Goal: Use online tool/utility: Utilize a website feature to perform a specific function

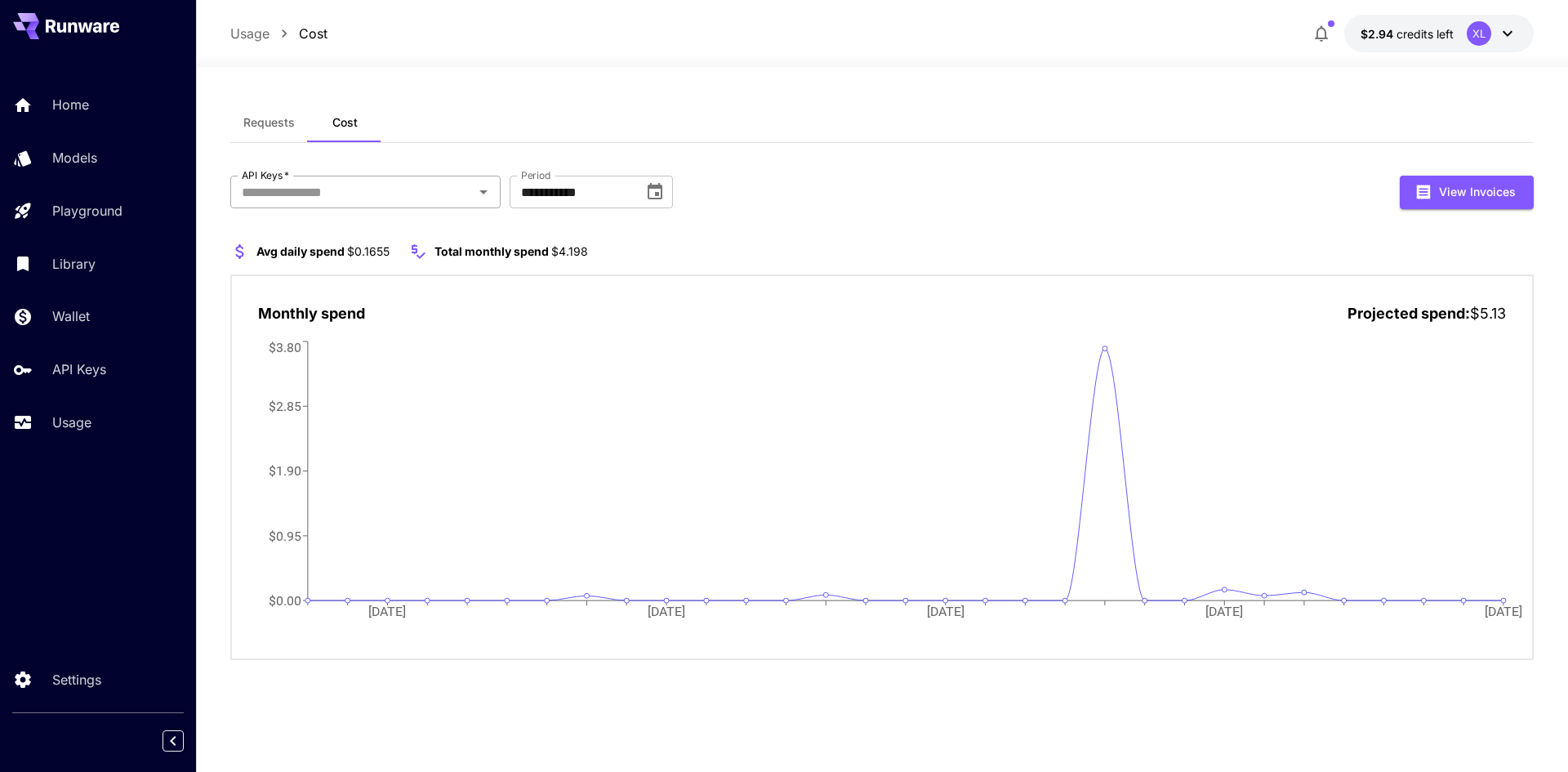
click at [323, 195] on input "API Keys   *" at bounding box center [352, 192] width 234 height 23
click at [645, 108] on div "Requests Cost" at bounding box center [882, 123] width 1303 height 40
click at [53, 277] on link "Library" at bounding box center [98, 264] width 196 height 40
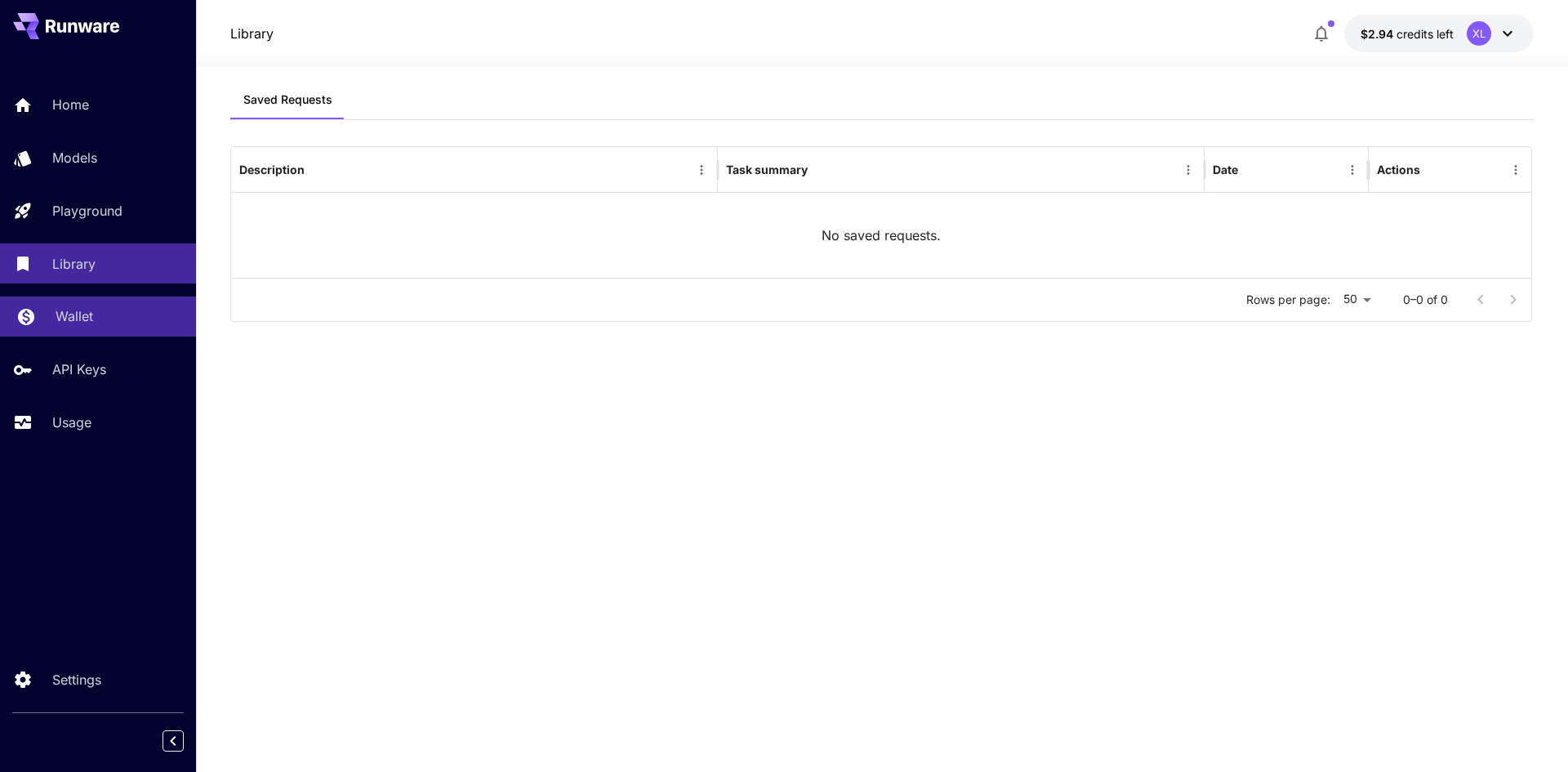
click at [90, 315] on p "Wallet" at bounding box center [74, 317] width 38 height 19
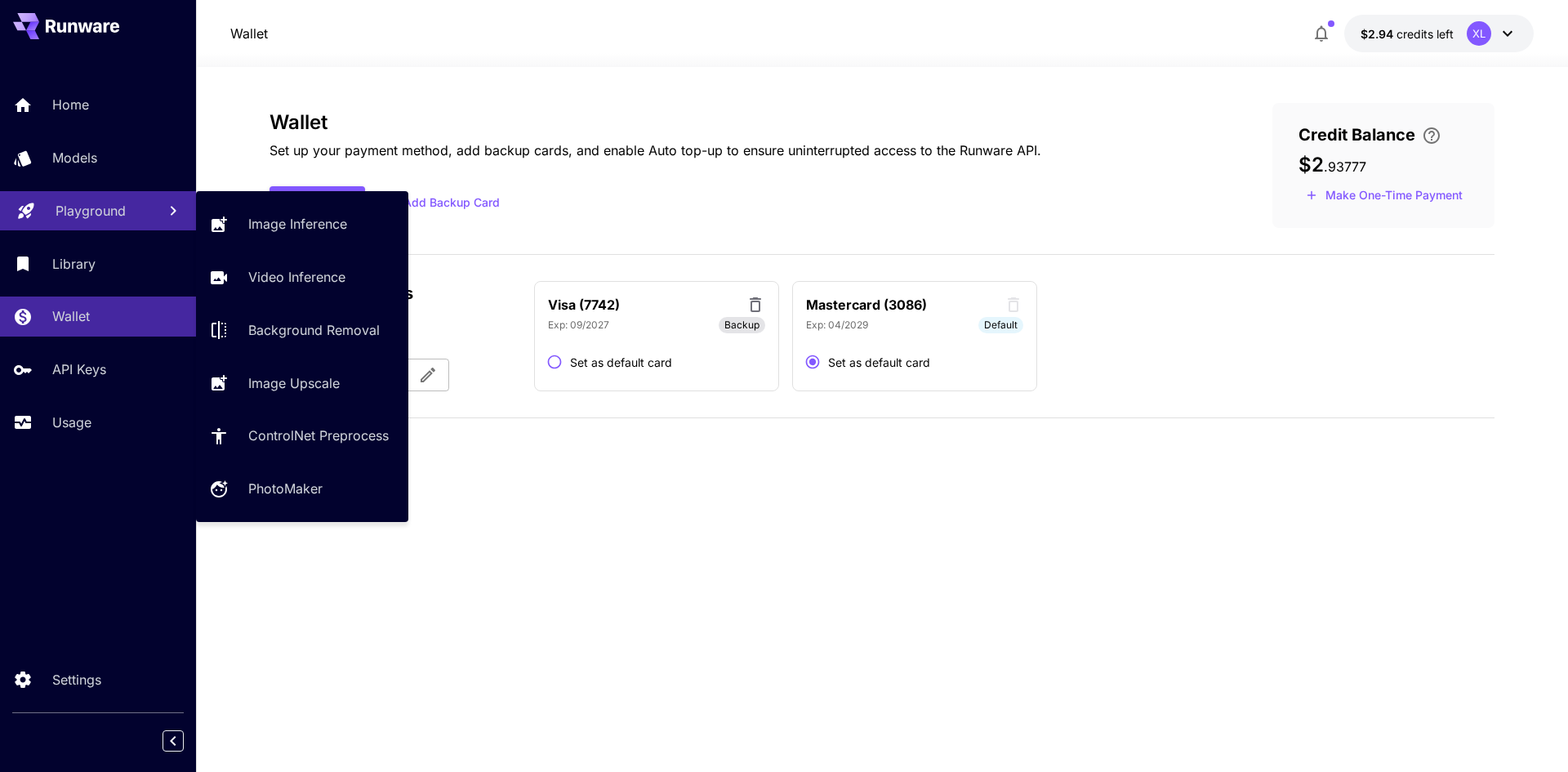
click at [107, 224] on link "Playground" at bounding box center [98, 211] width 196 height 40
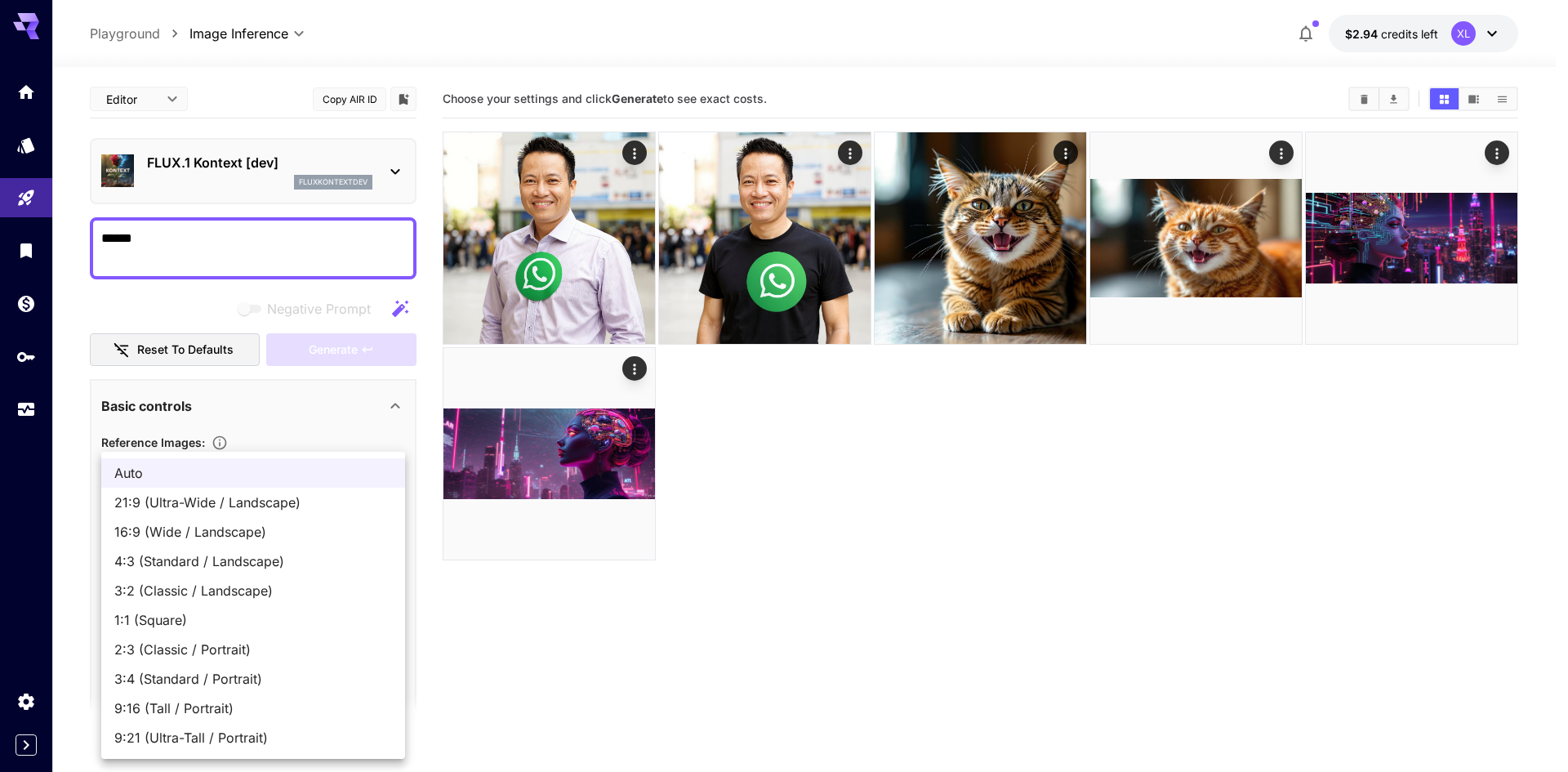
click at [252, 599] on body "**********" at bounding box center [784, 450] width 1568 height 901
click at [188, 392] on div at bounding box center [784, 386] width 1568 height 772
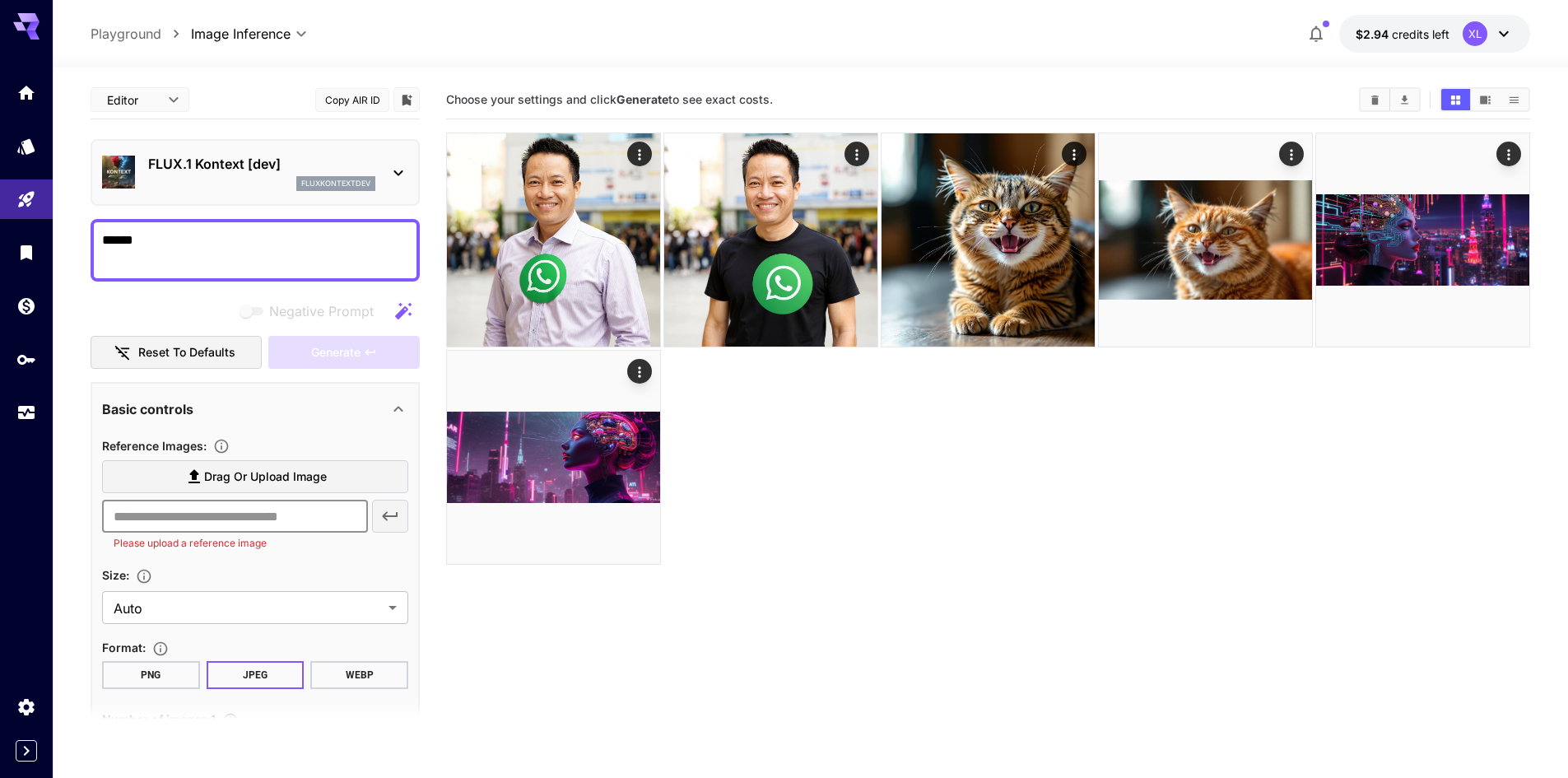
click at [282, 525] on input "text" at bounding box center [235, 516] width 266 height 33
click at [309, 468] on span "Drag or upload image" at bounding box center [265, 477] width 122 height 20
click at [0, 0] on input "Drag or upload image" at bounding box center [0, 0] width 0 height 0
click at [296, 535] on p "Please upload a reference image" at bounding box center [235, 543] width 243 height 17
click at [279, 522] on input "text" at bounding box center [235, 516] width 266 height 33
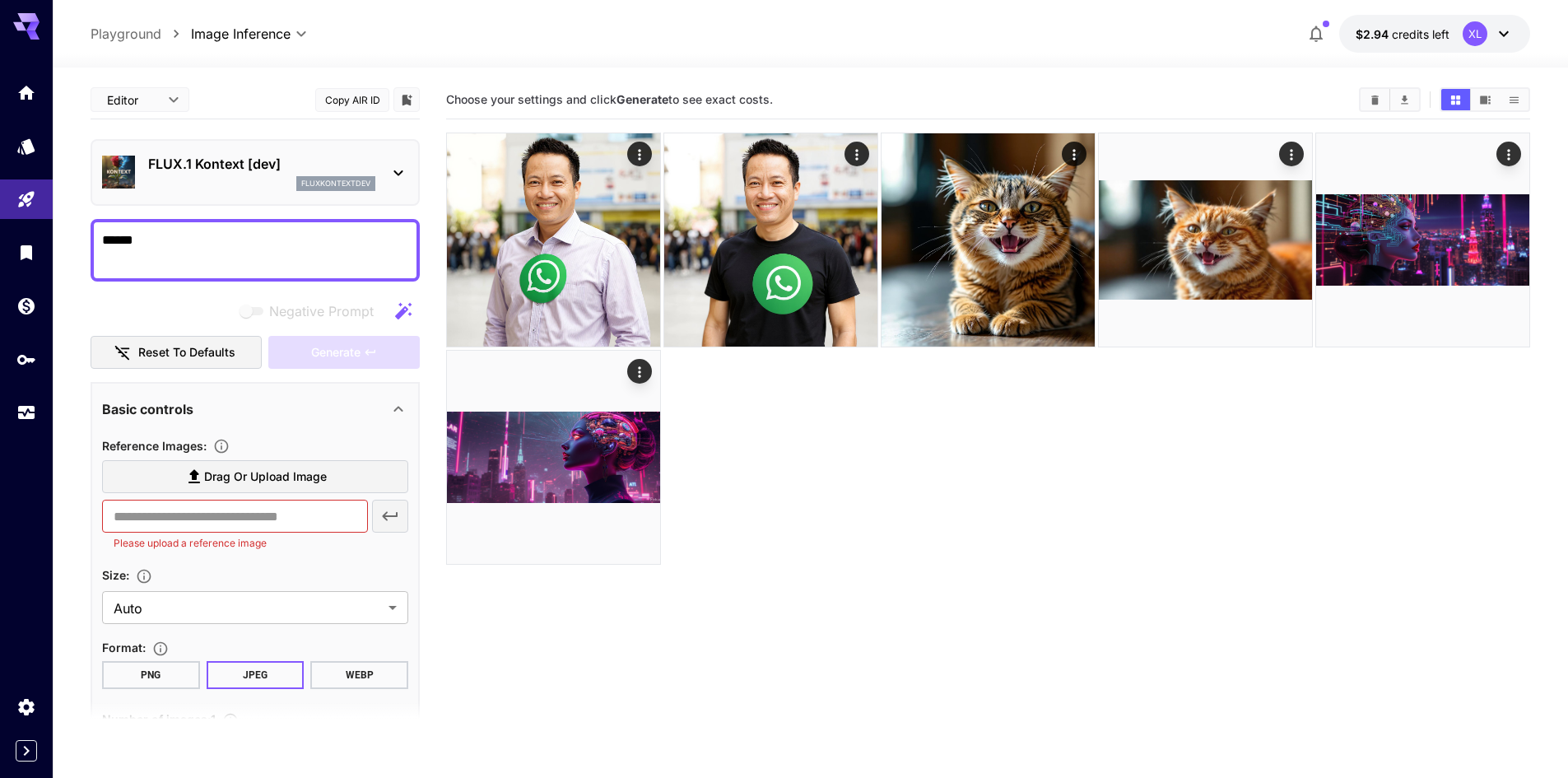
click at [82, 544] on section "**********" at bounding box center [810, 487] width 1516 height 841
click at [972, 519] on div at bounding box center [989, 349] width 1084 height 432
click at [311, 268] on textarea "******" at bounding box center [255, 250] width 307 height 40
click at [34, 90] on icon "Home" at bounding box center [27, 89] width 19 height 19
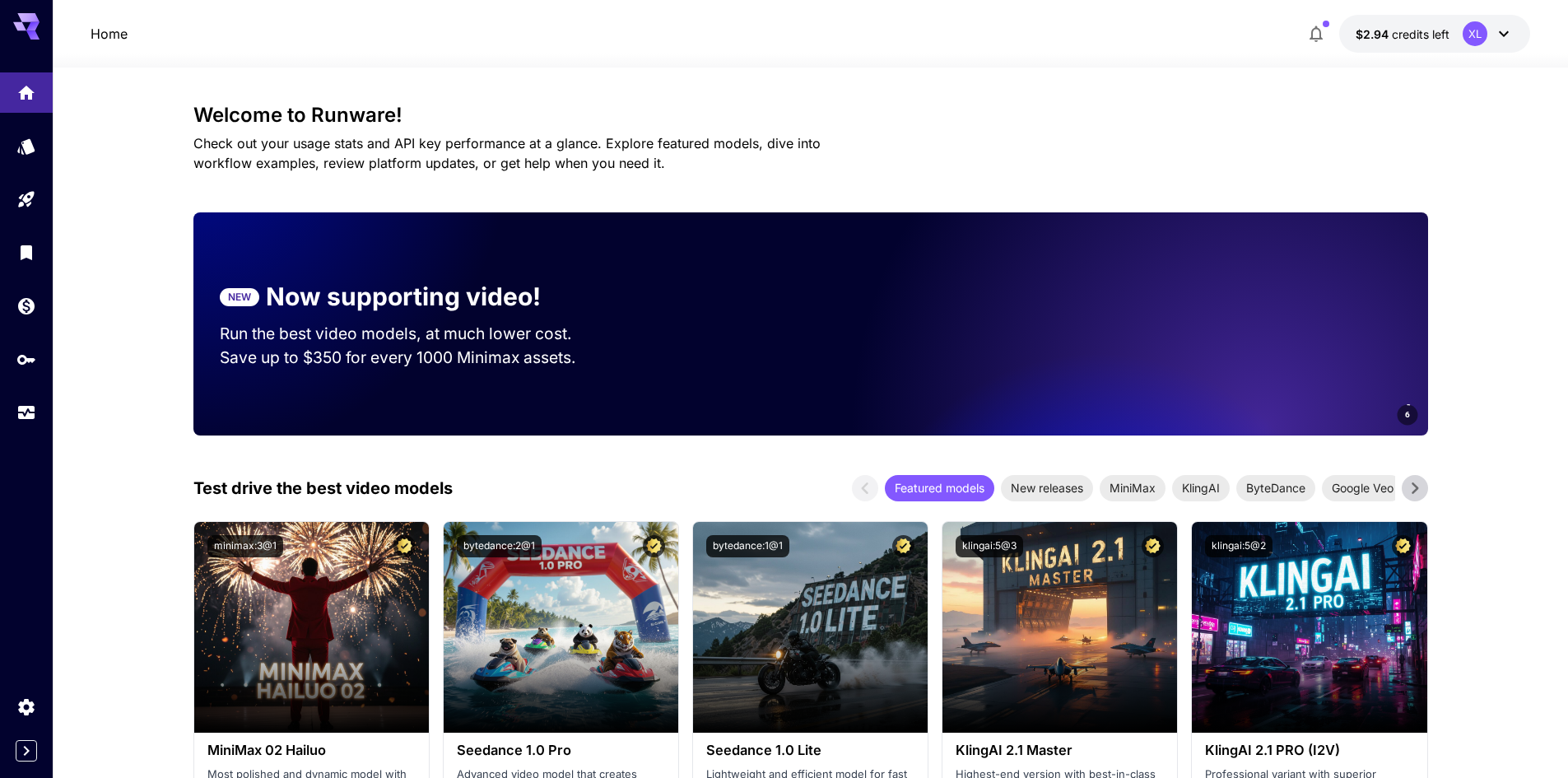
drag, startPoint x: 790, startPoint y: 396, endPoint x: 576, endPoint y: 466, distance: 225.2
click at [435, 310] on p "Now supporting video!" at bounding box center [403, 297] width 275 height 37
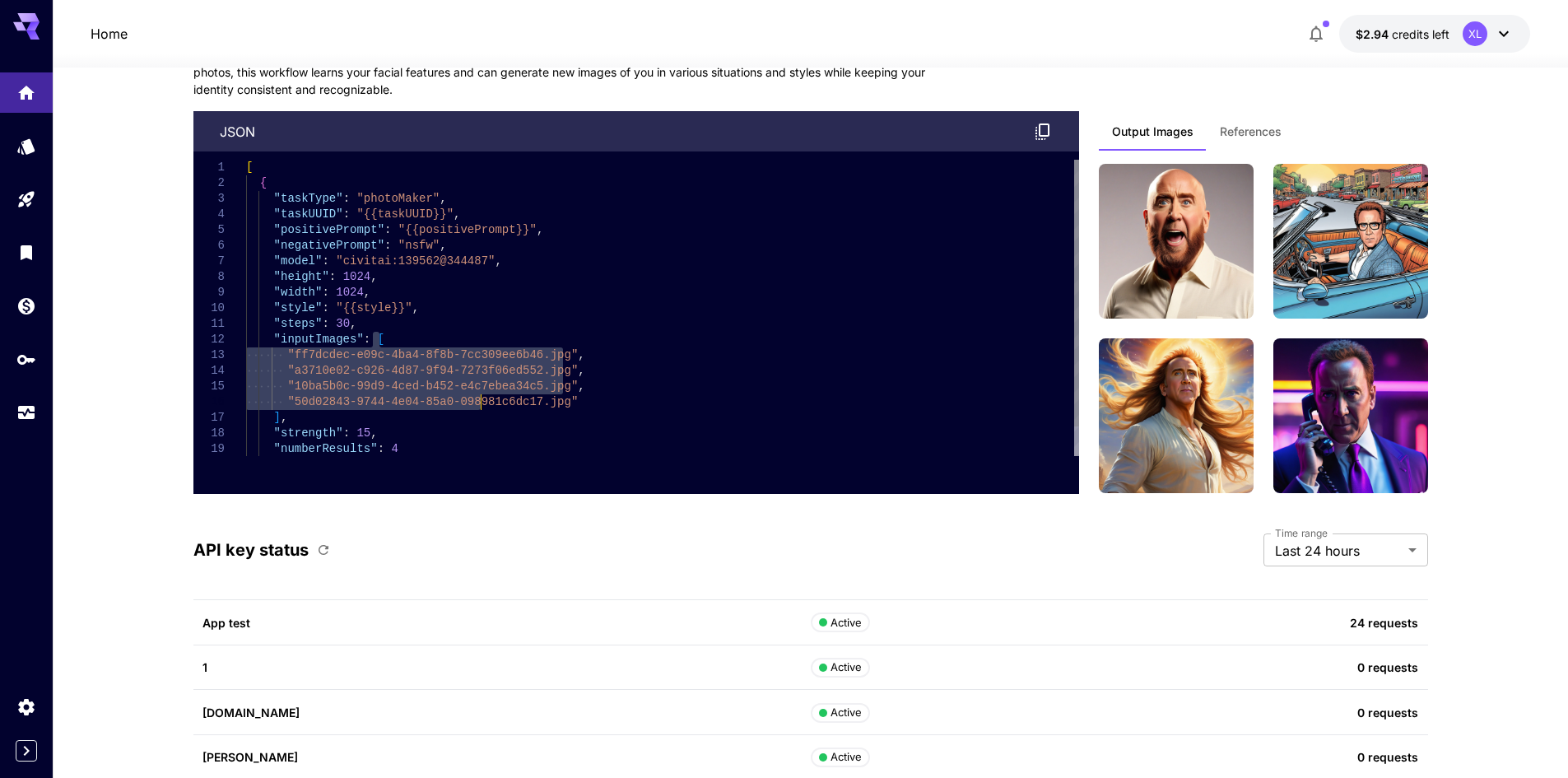
drag, startPoint x: 480, startPoint y: 395, endPoint x: 637, endPoint y: 475, distance: 176.2
click at [637, 475] on div "[ { "taskType" : "photoMaker" , "taskUUID" : "{{taskUUID}}" , "positivePrompt" …" at bounding box center [663, 323] width 834 height 329
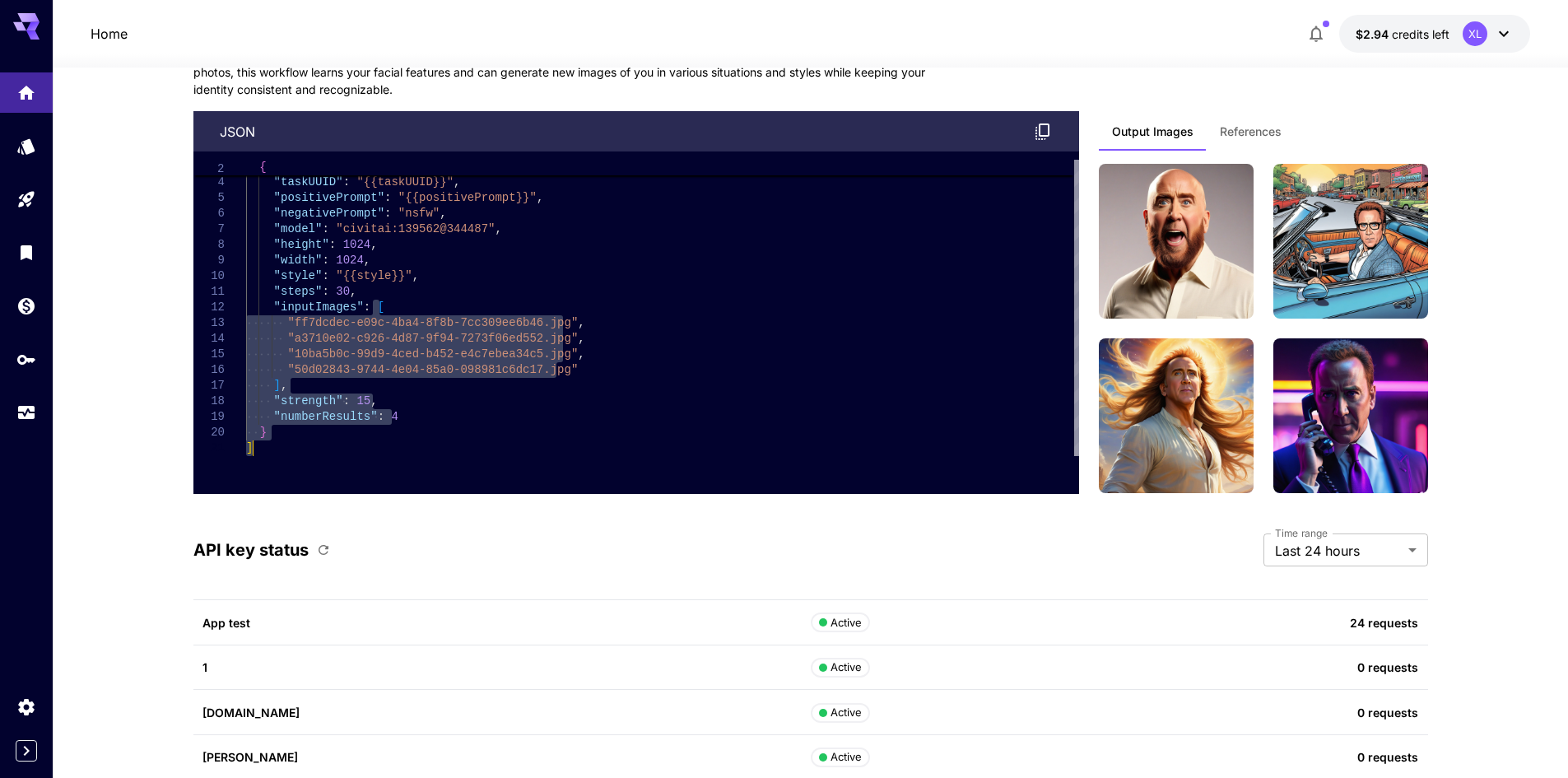
type textarea "**********"
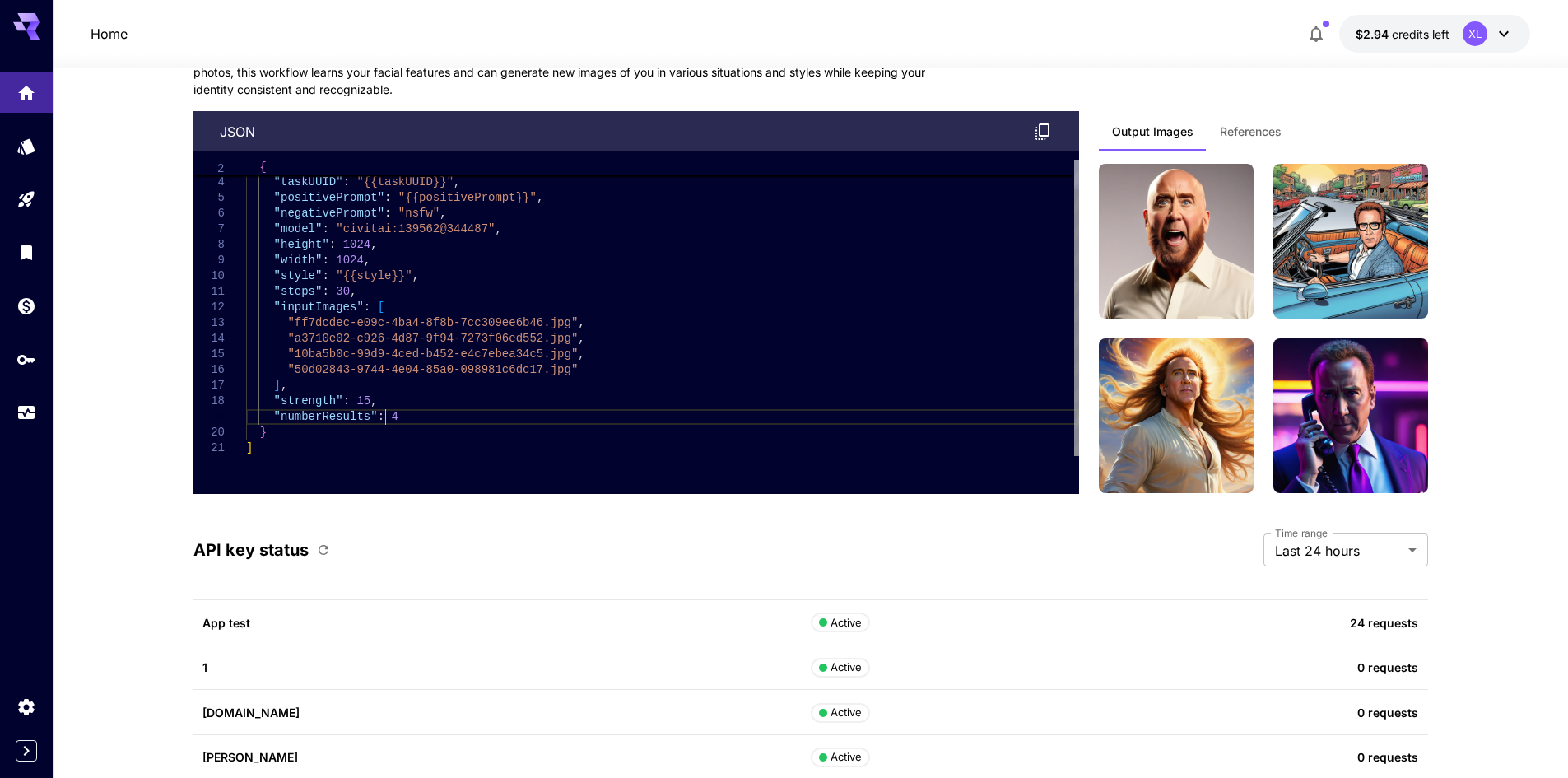
click at [750, 416] on div ""taskType" : "photoMaker" , "taskUUID" : "{{taskUUID}}" , "positivePrompt" : "{…" at bounding box center [663, 292] width 834 height 329
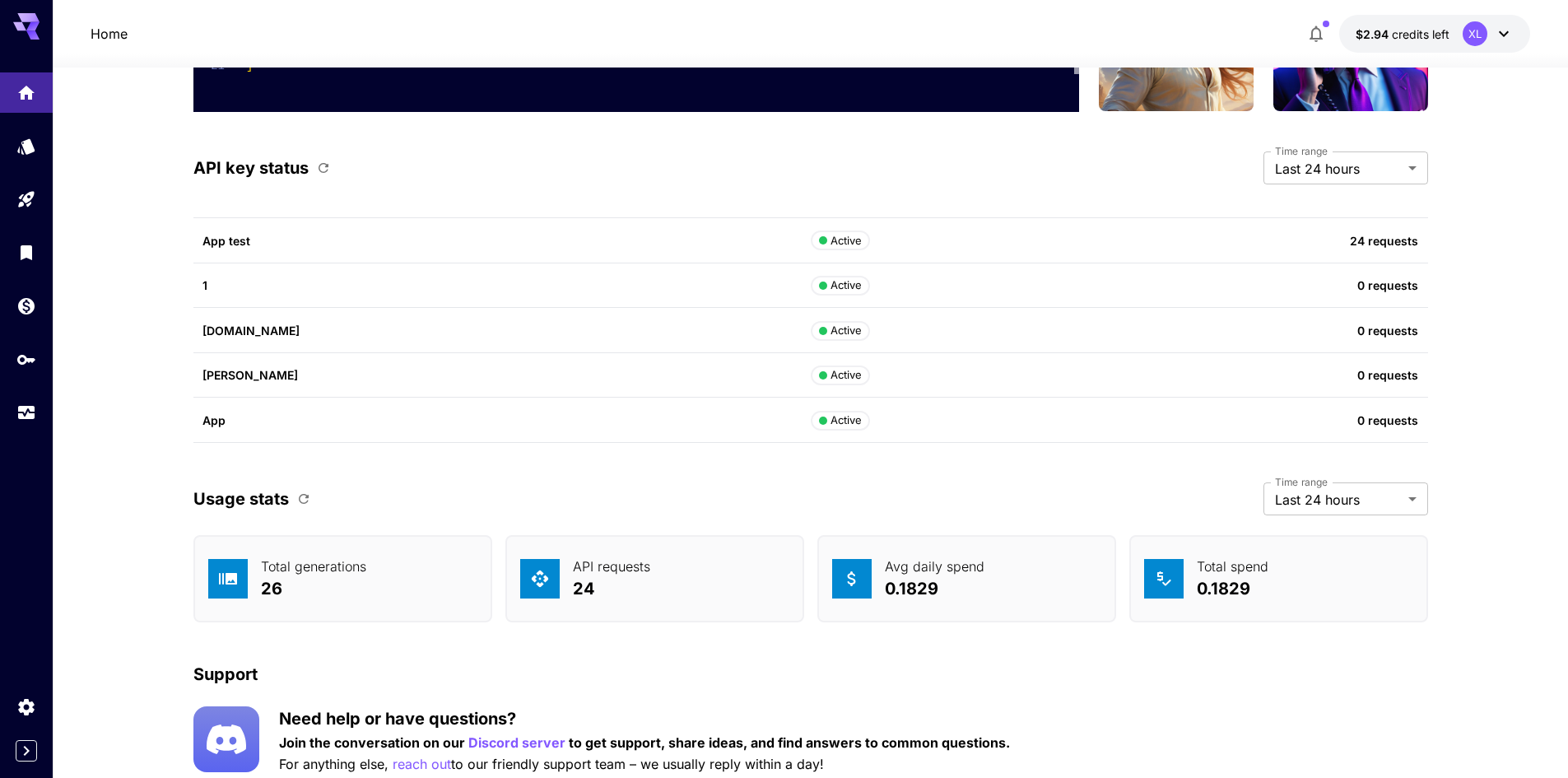
scroll to position [4018, 0]
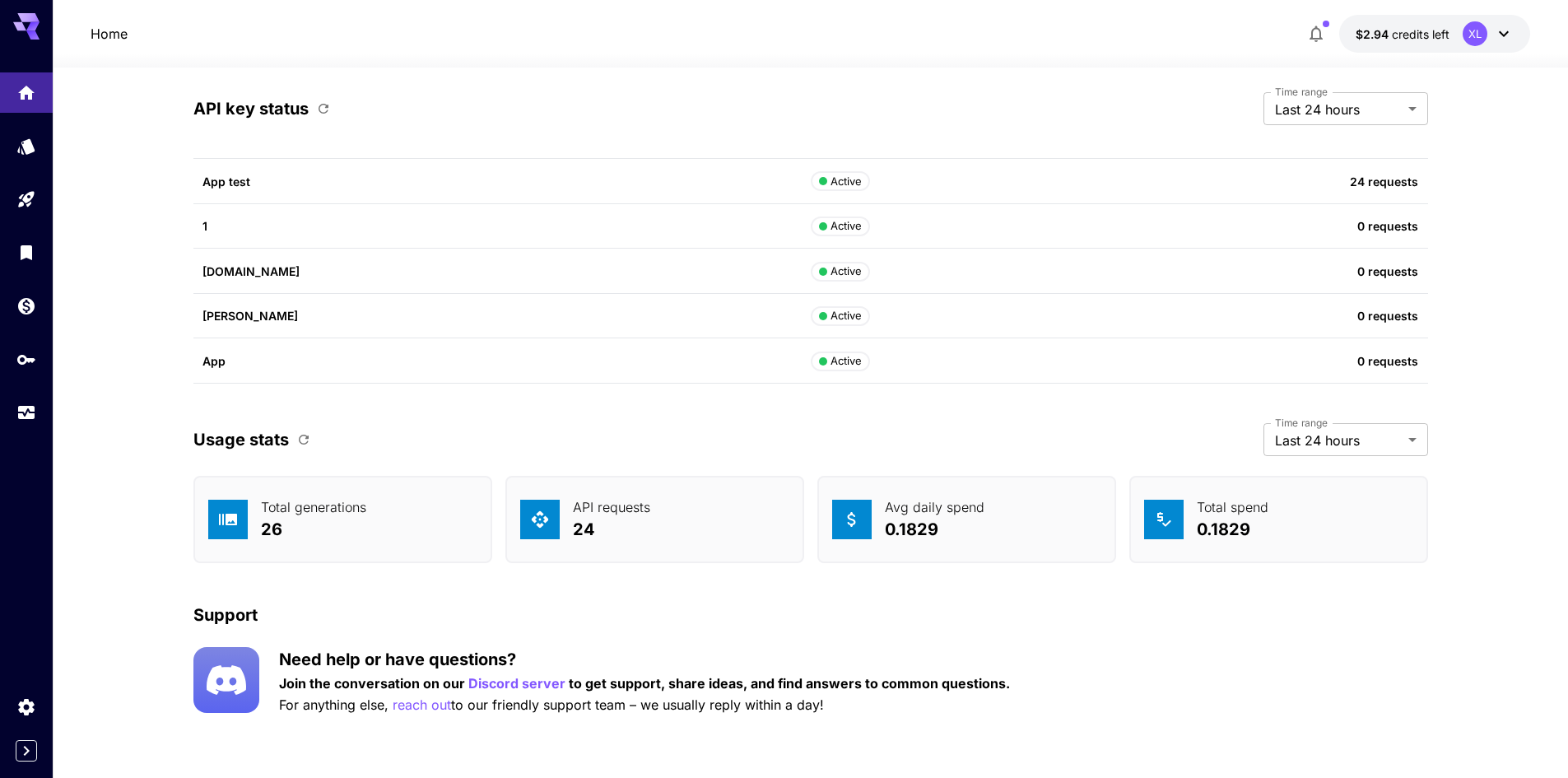
click at [656, 496] on div "API requests 24" at bounding box center [655, 519] width 299 height 88
click at [393, 528] on div "Total generations 26" at bounding box center [342, 519] width 299 height 88
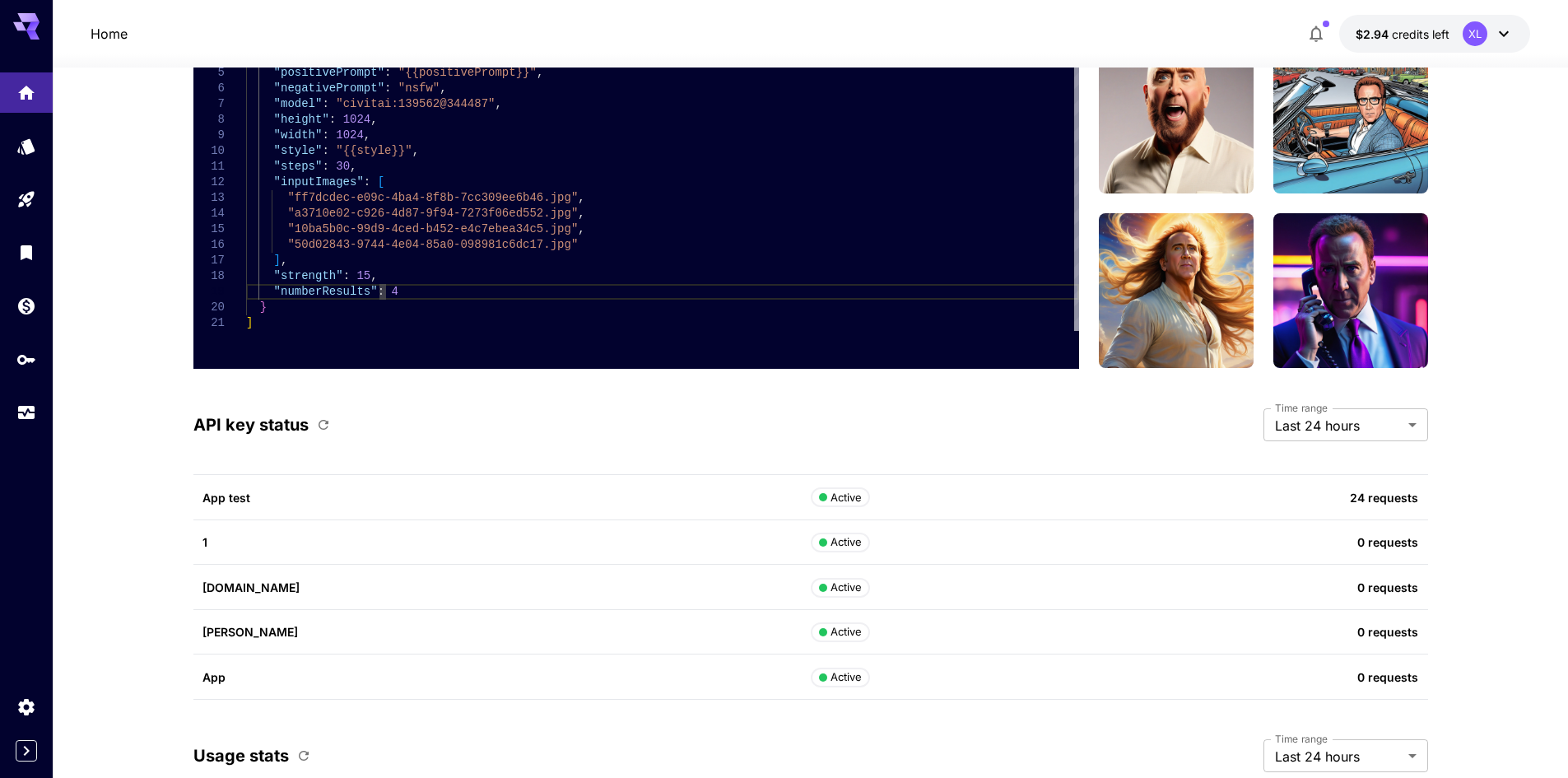
scroll to position [3525, 0]
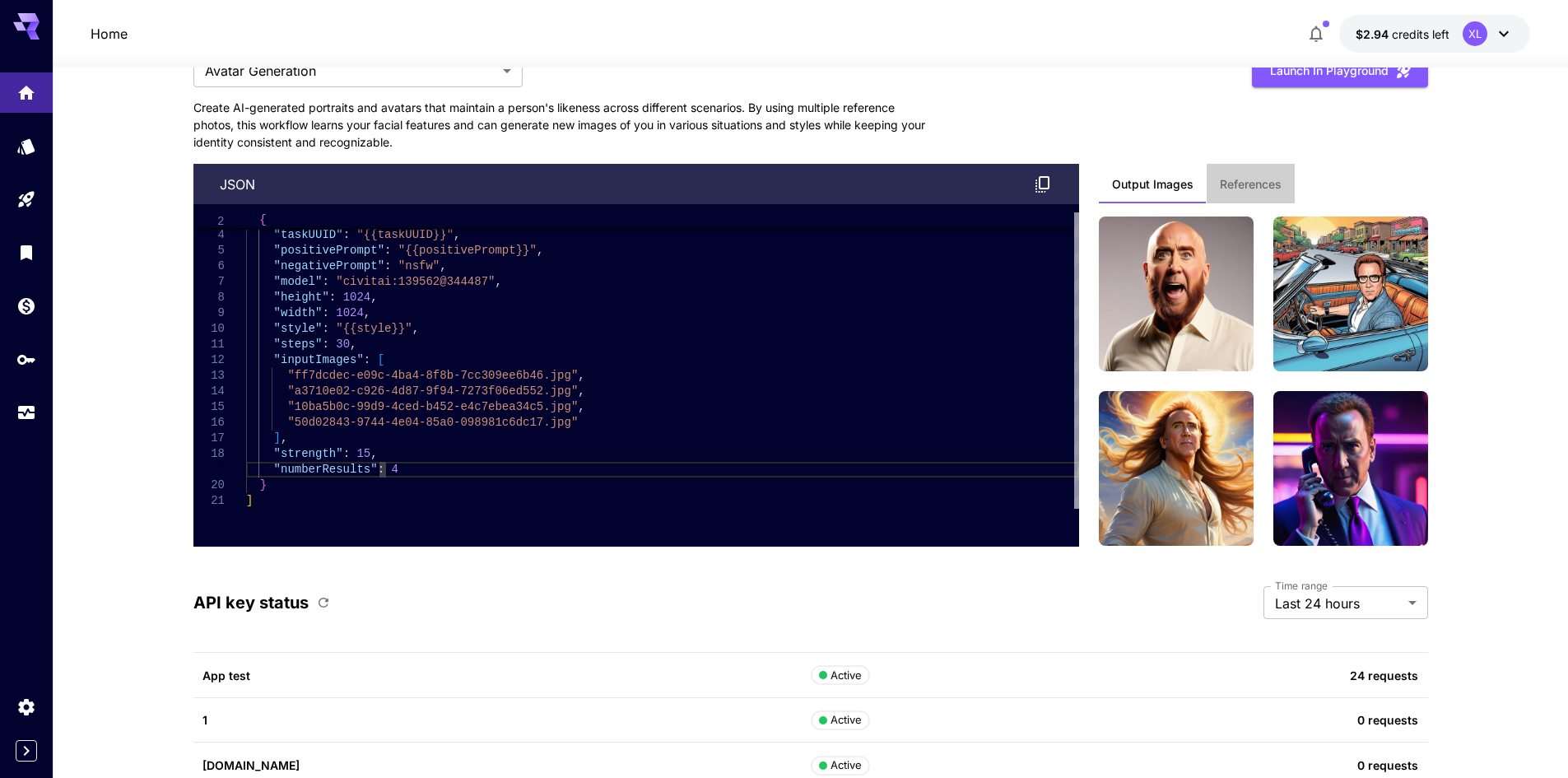
click at [1270, 190] on span "References" at bounding box center [1251, 184] width 62 height 15
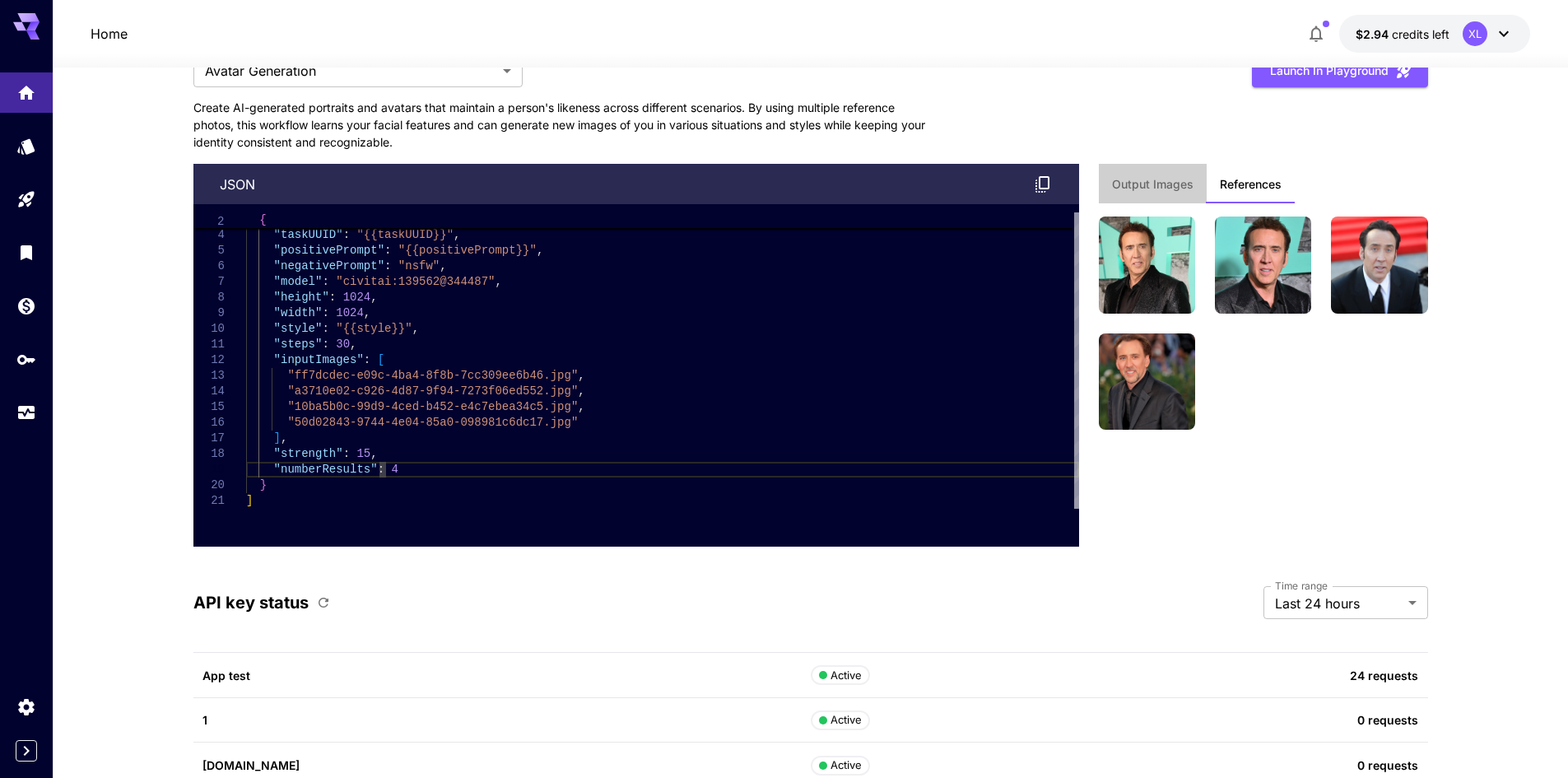
click at [1165, 183] on span "Output Images" at bounding box center [1153, 184] width 82 height 15
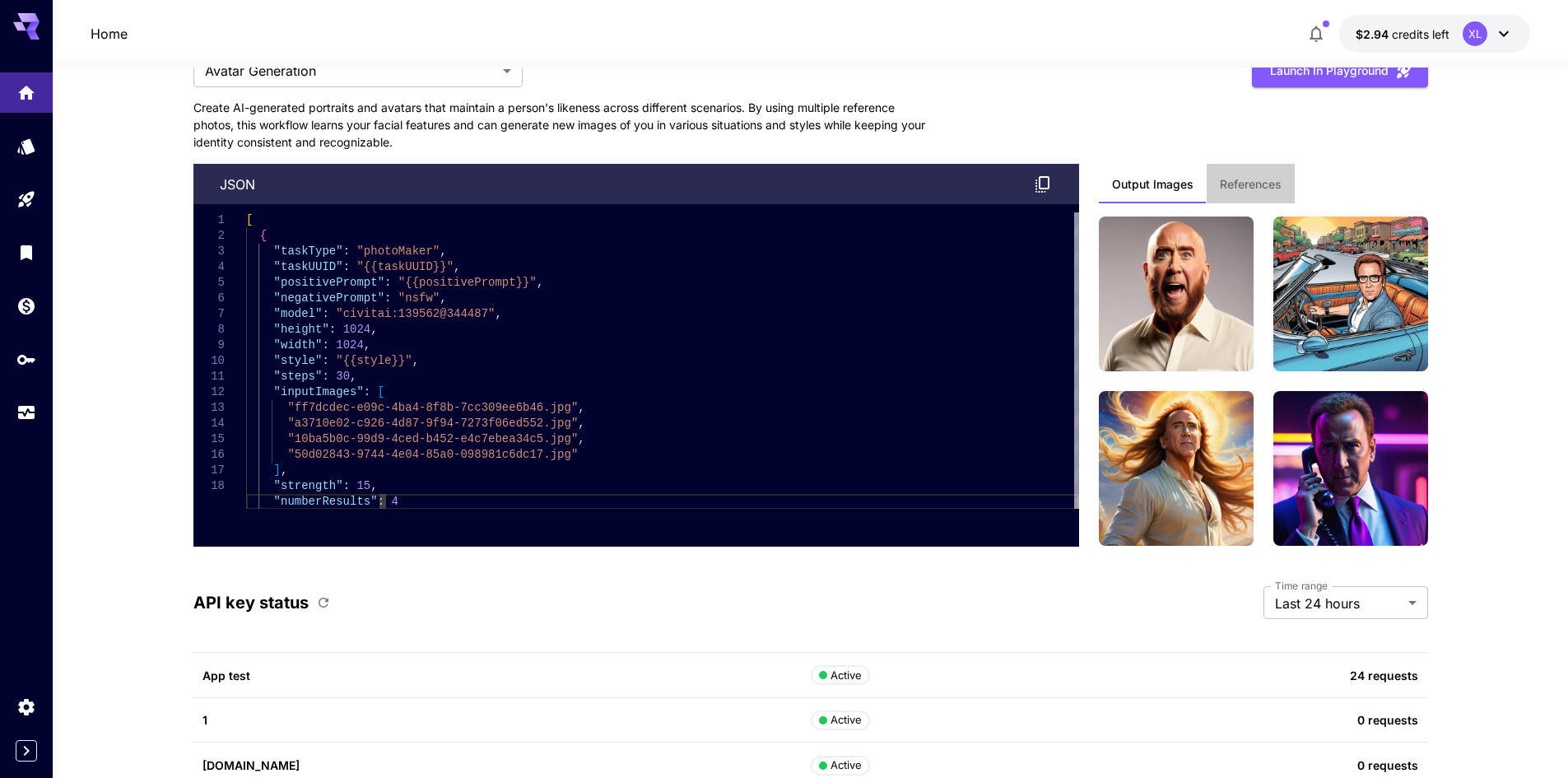
click at [1263, 174] on button "References" at bounding box center [1250, 183] width 88 height 40
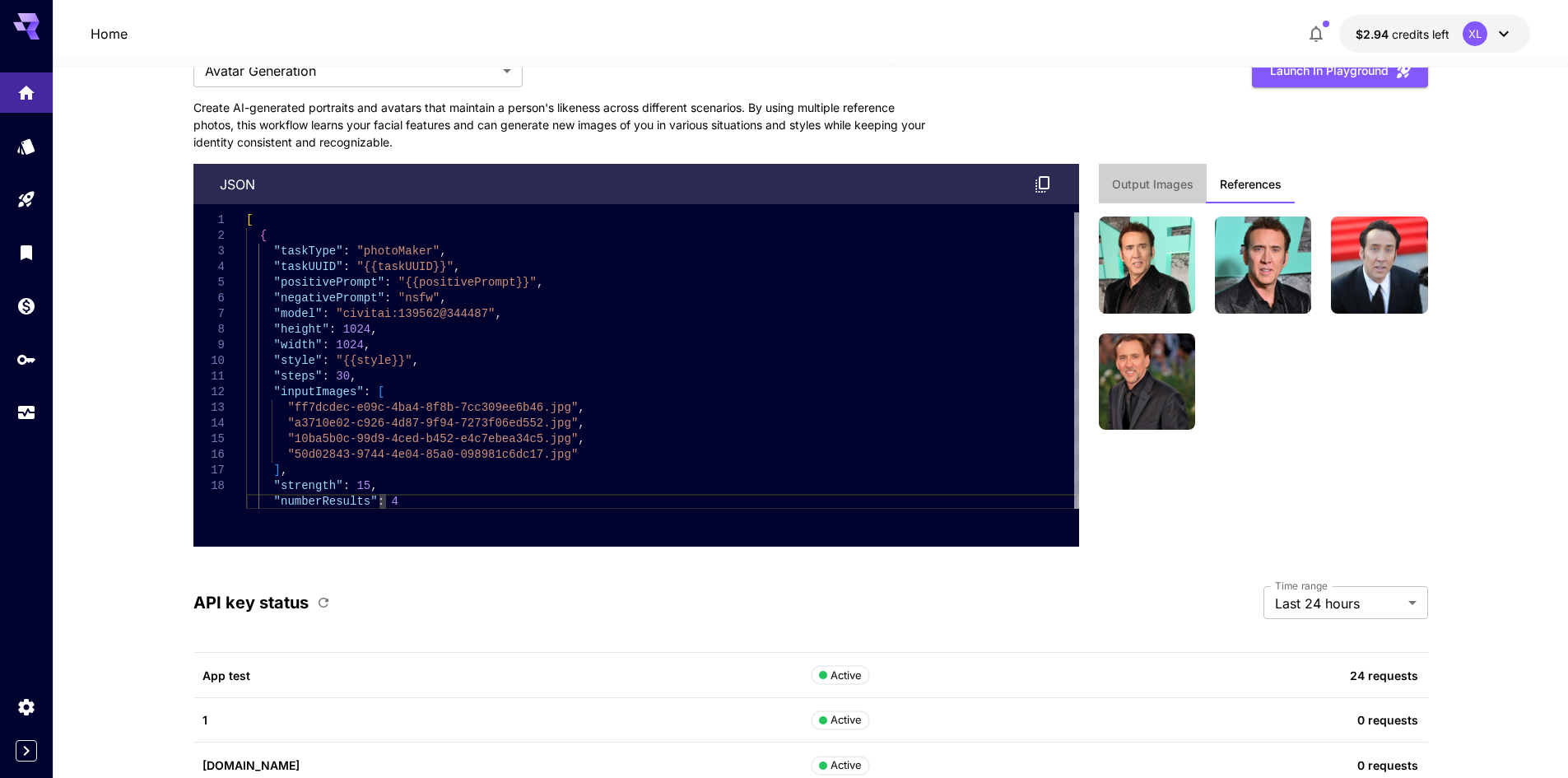
click at [1174, 194] on button "Output Images" at bounding box center [1153, 183] width 108 height 40
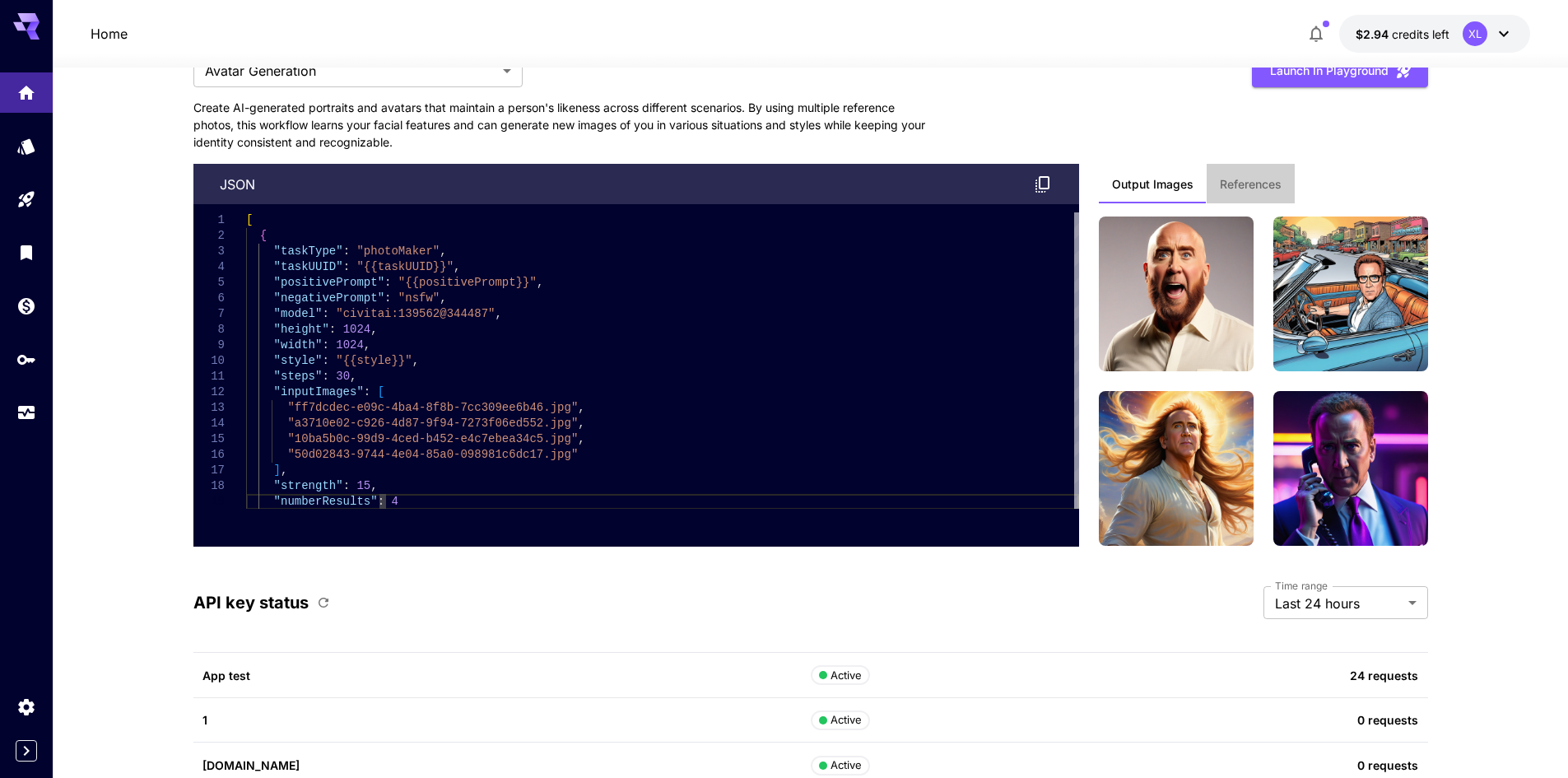
click at [1246, 192] on button "References" at bounding box center [1250, 183] width 88 height 40
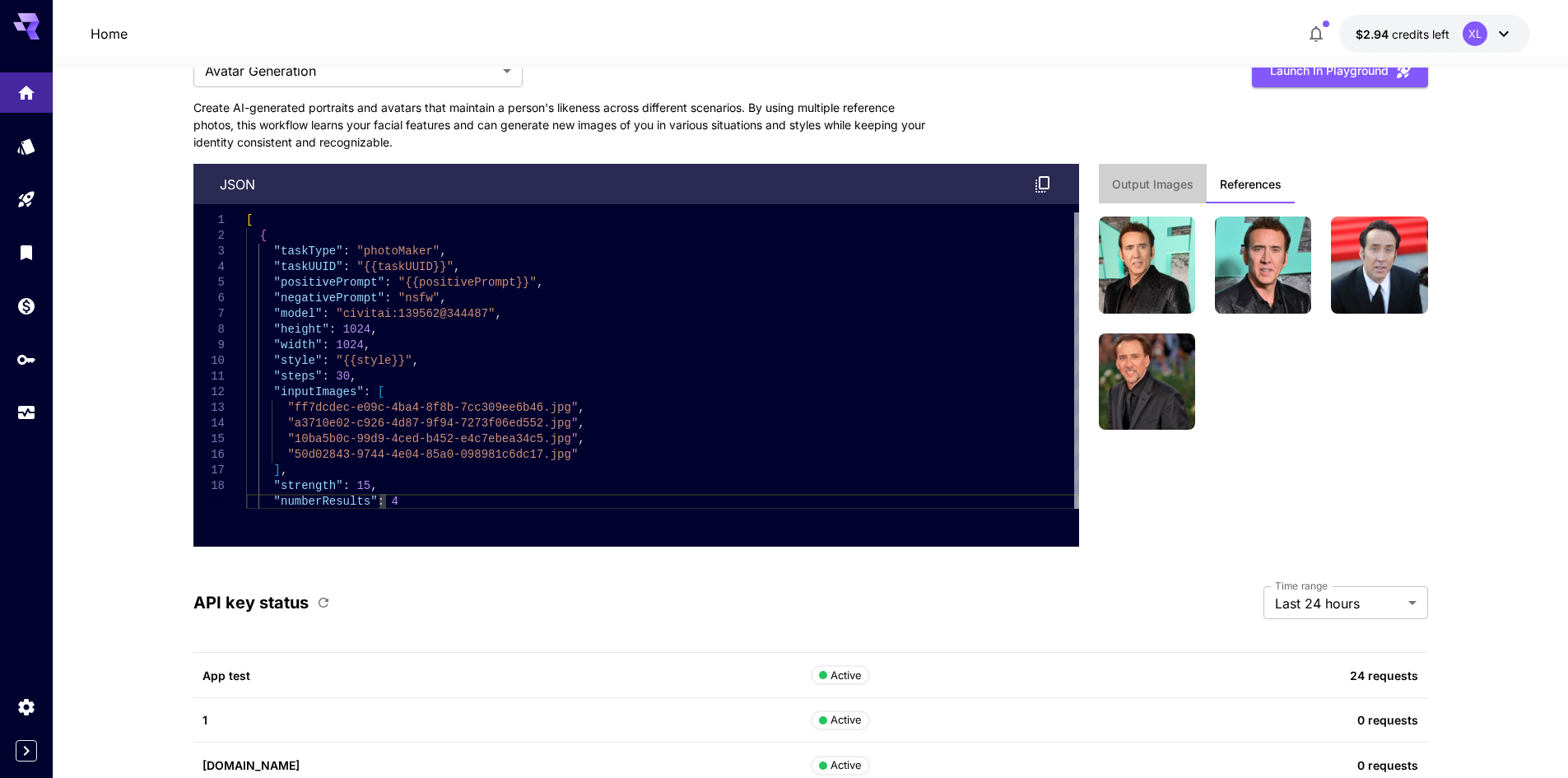
click at [1150, 183] on span "Output Images" at bounding box center [1153, 184] width 82 height 15
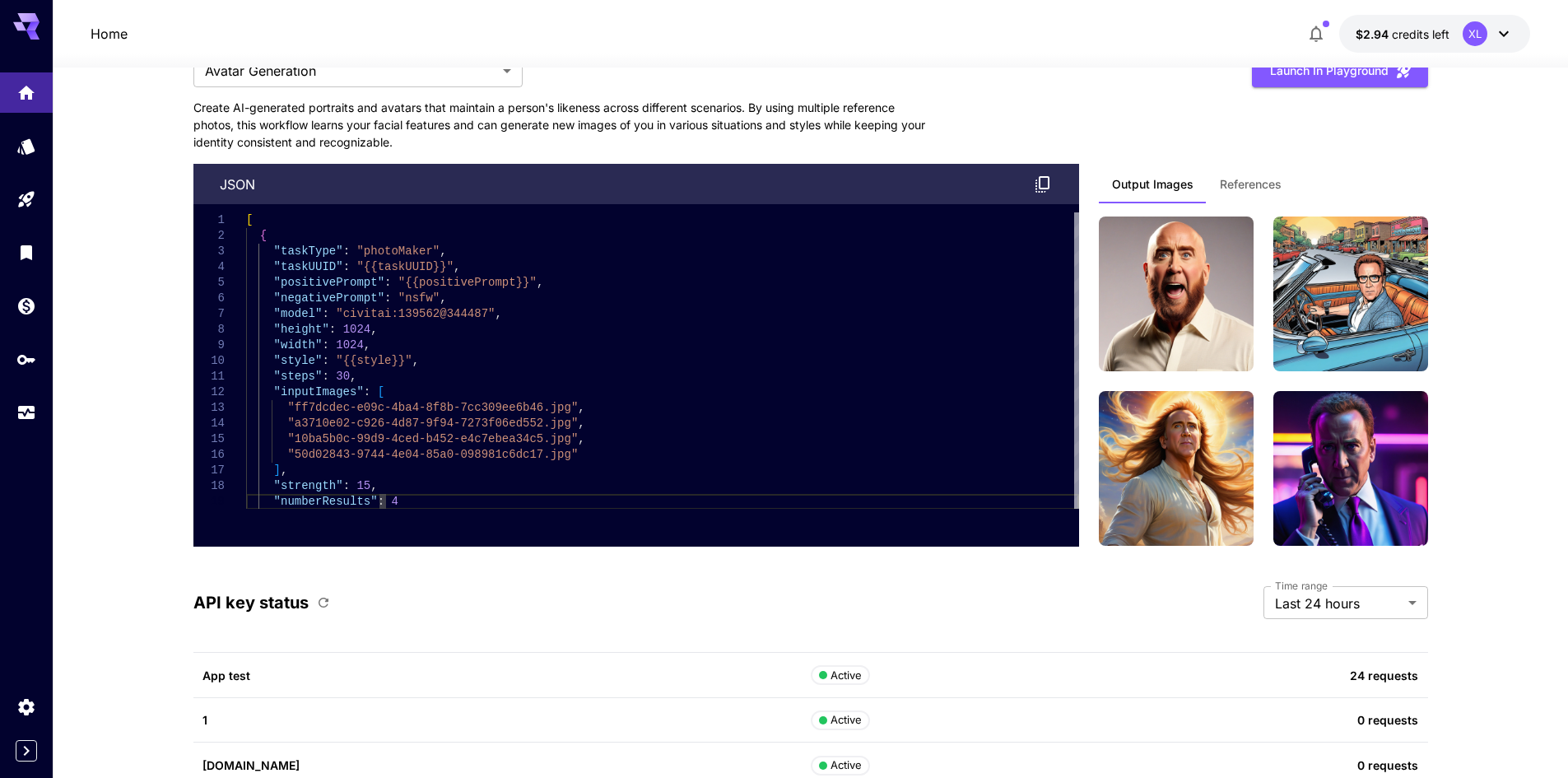
click at [1254, 180] on span "References" at bounding box center [1251, 184] width 62 height 15
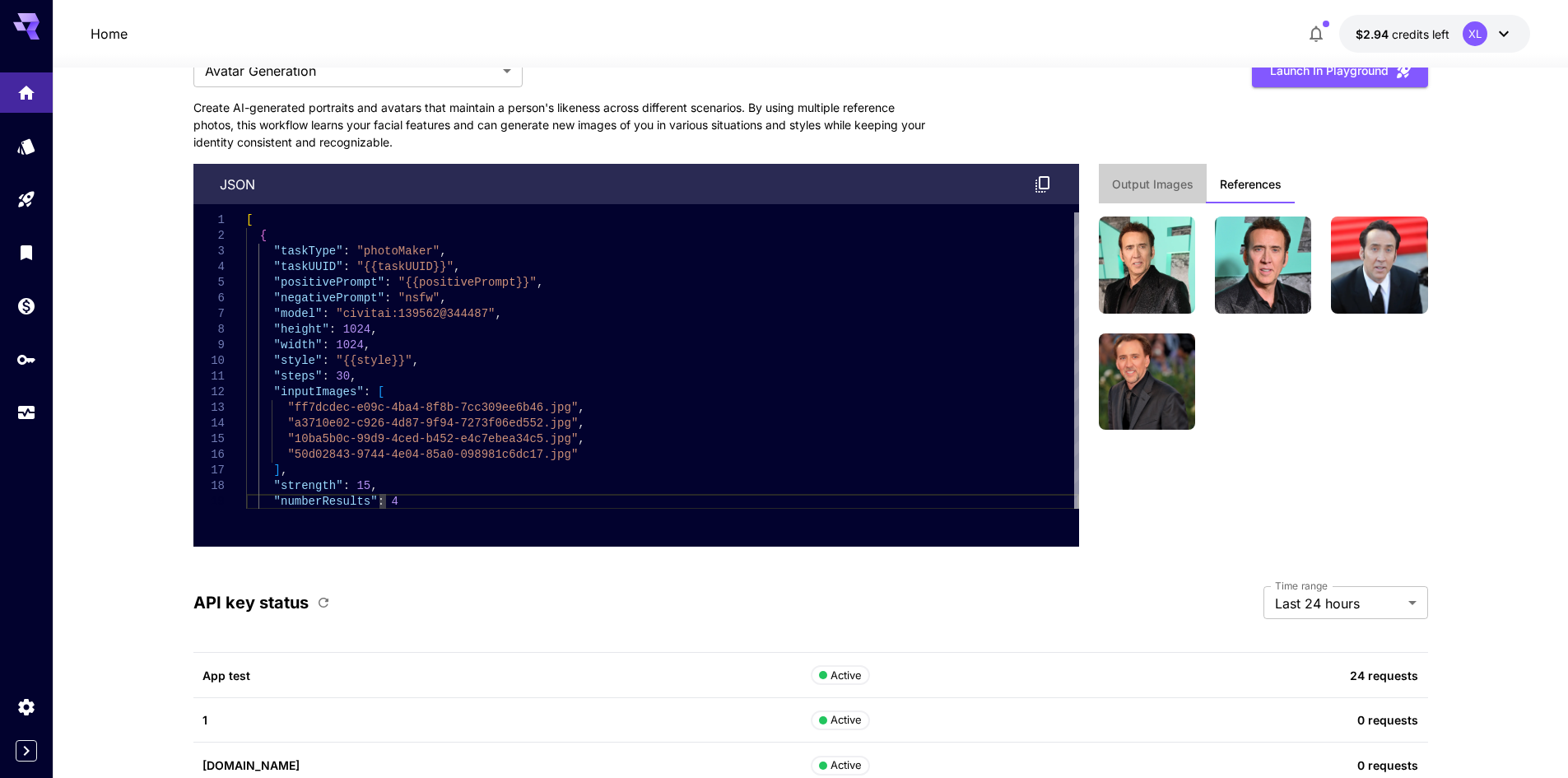
click at [1164, 192] on button "Output Images" at bounding box center [1153, 183] width 108 height 40
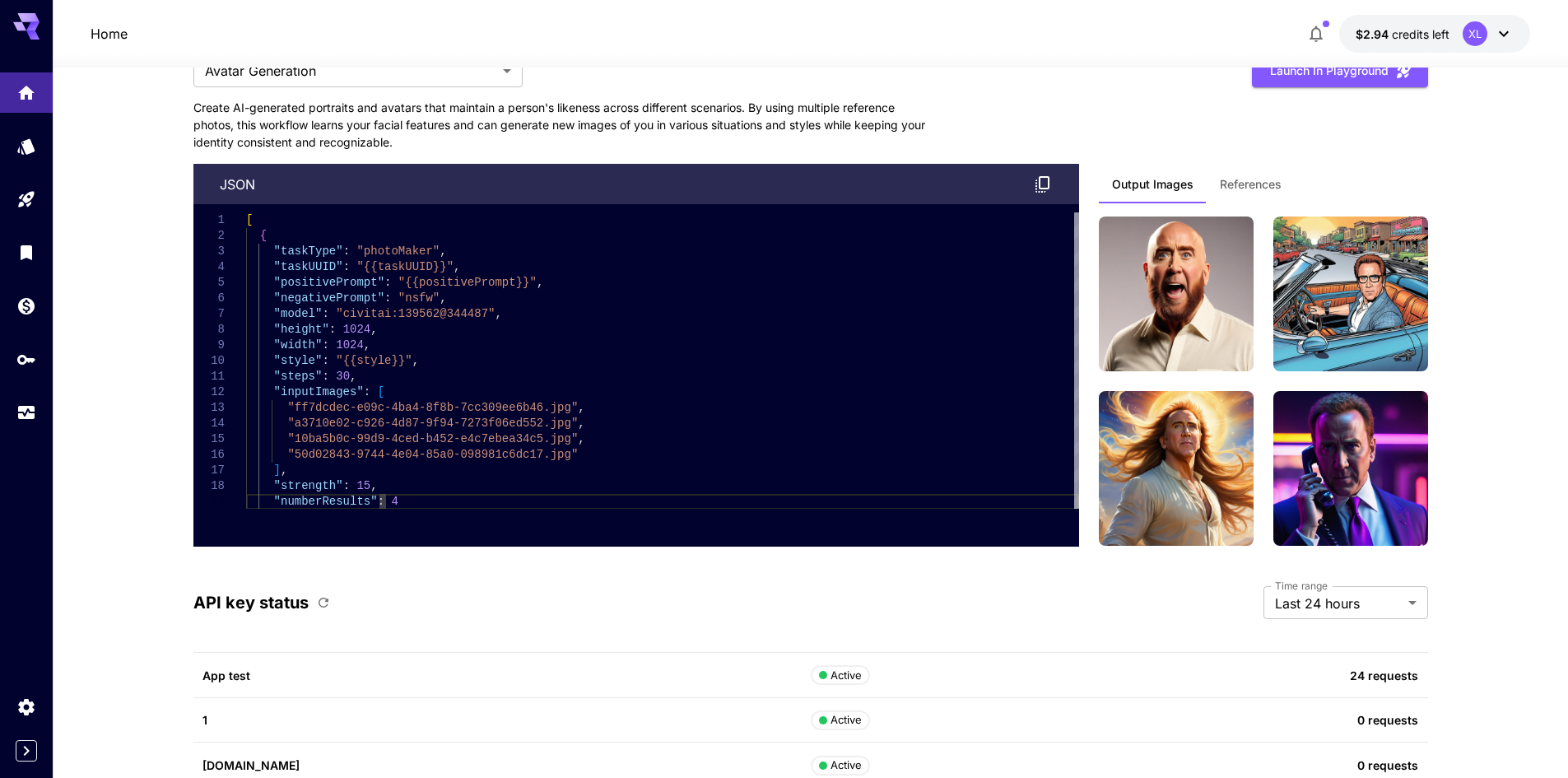
drag, startPoint x: 1269, startPoint y: 169, endPoint x: 1055, endPoint y: 162, distance: 214.1
click at [1183, 122] on div "**********" at bounding box center [811, 282] width 1235 height 531
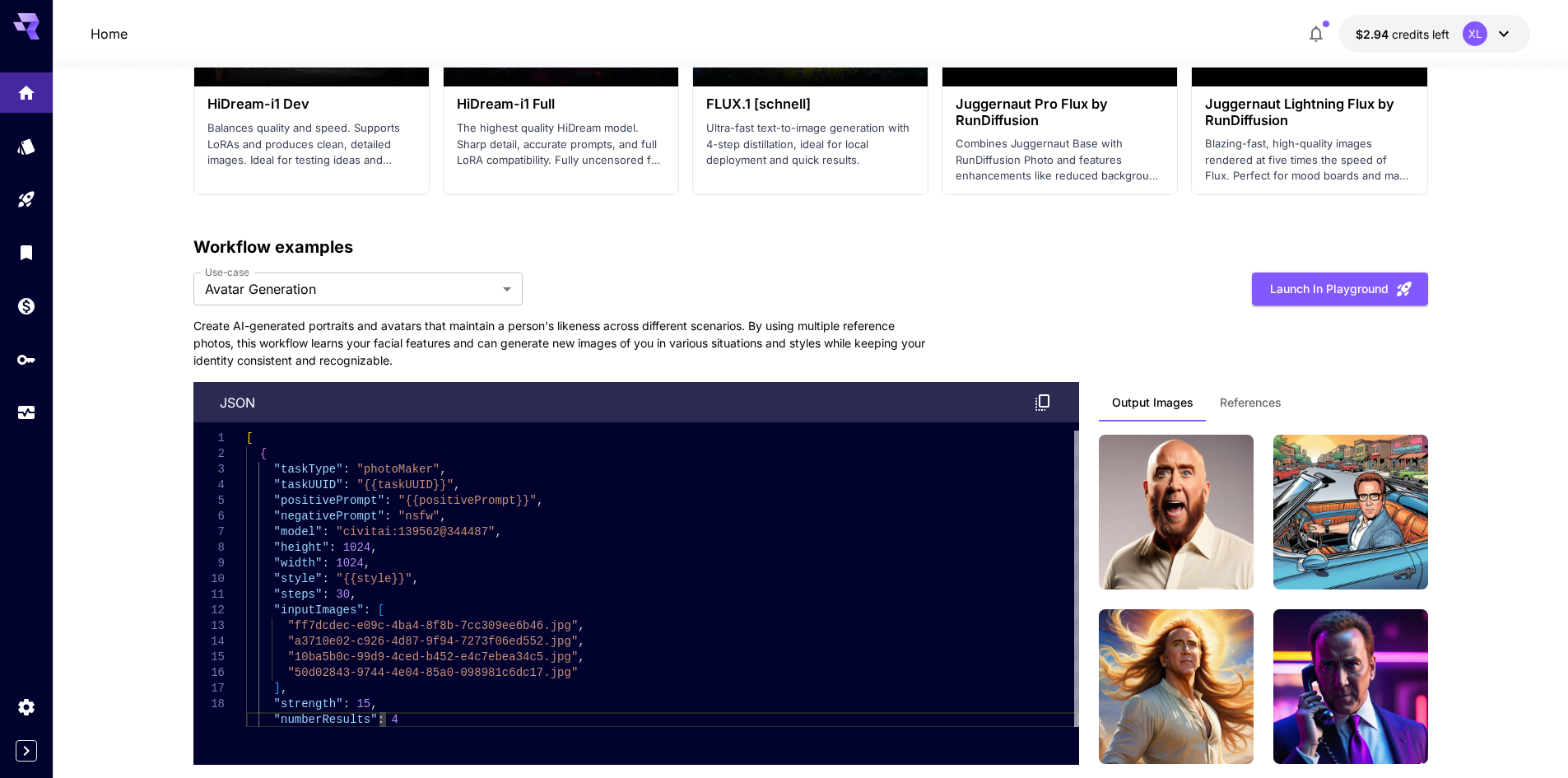
scroll to position [3278, 0]
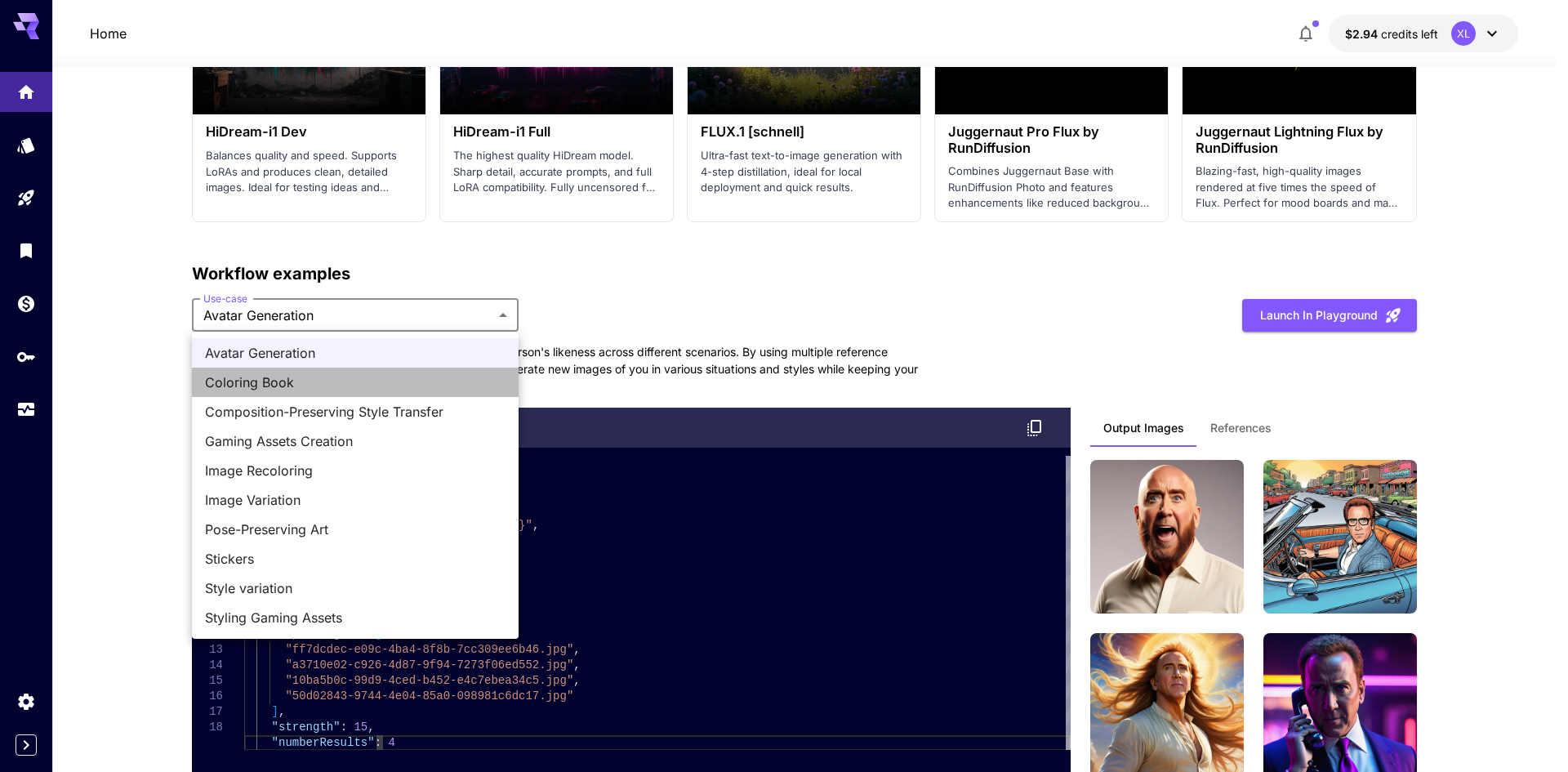
click at [393, 374] on span "Coloring Book" at bounding box center [355, 382] width 301 height 19
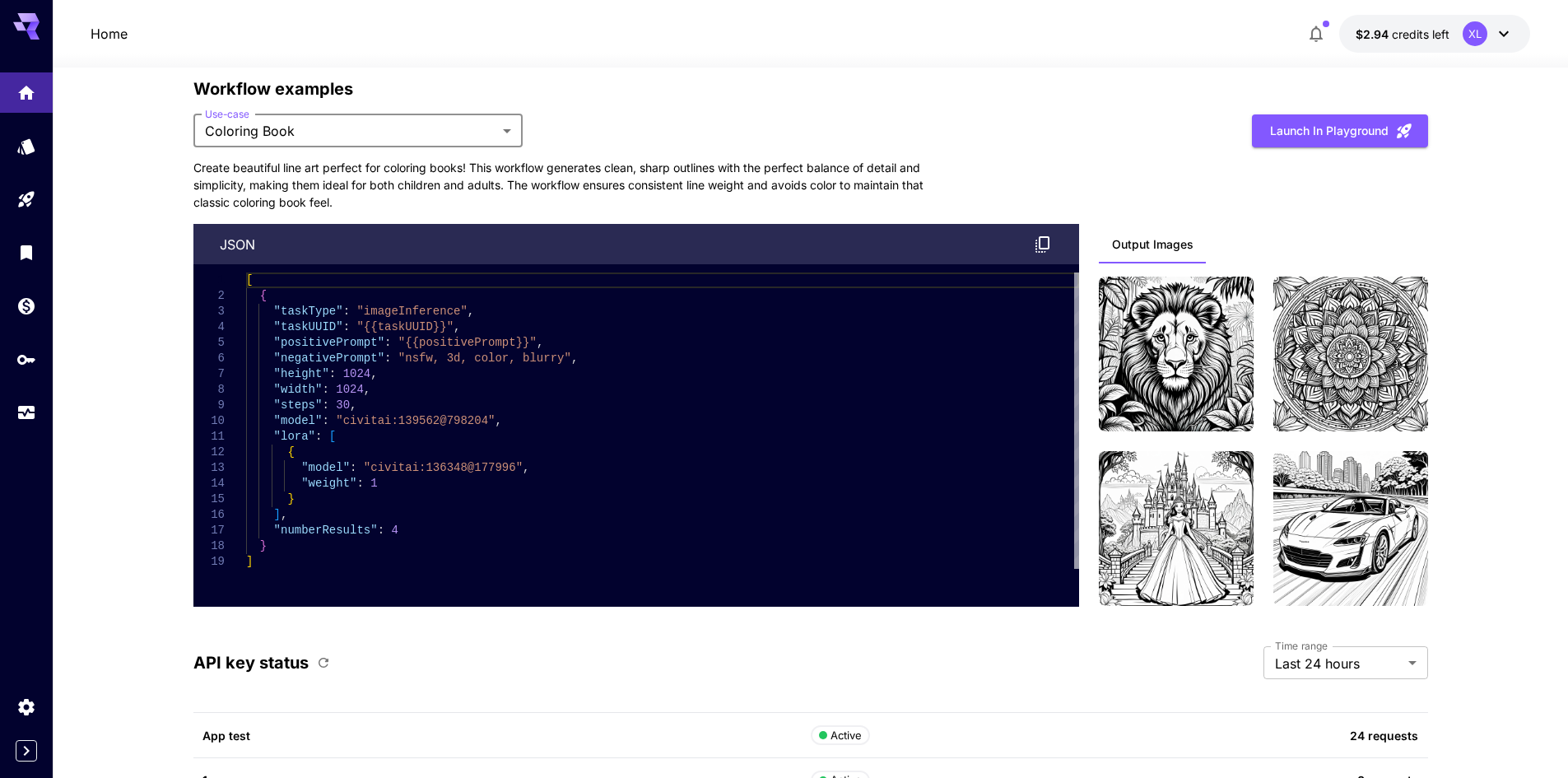
scroll to position [3443, 0]
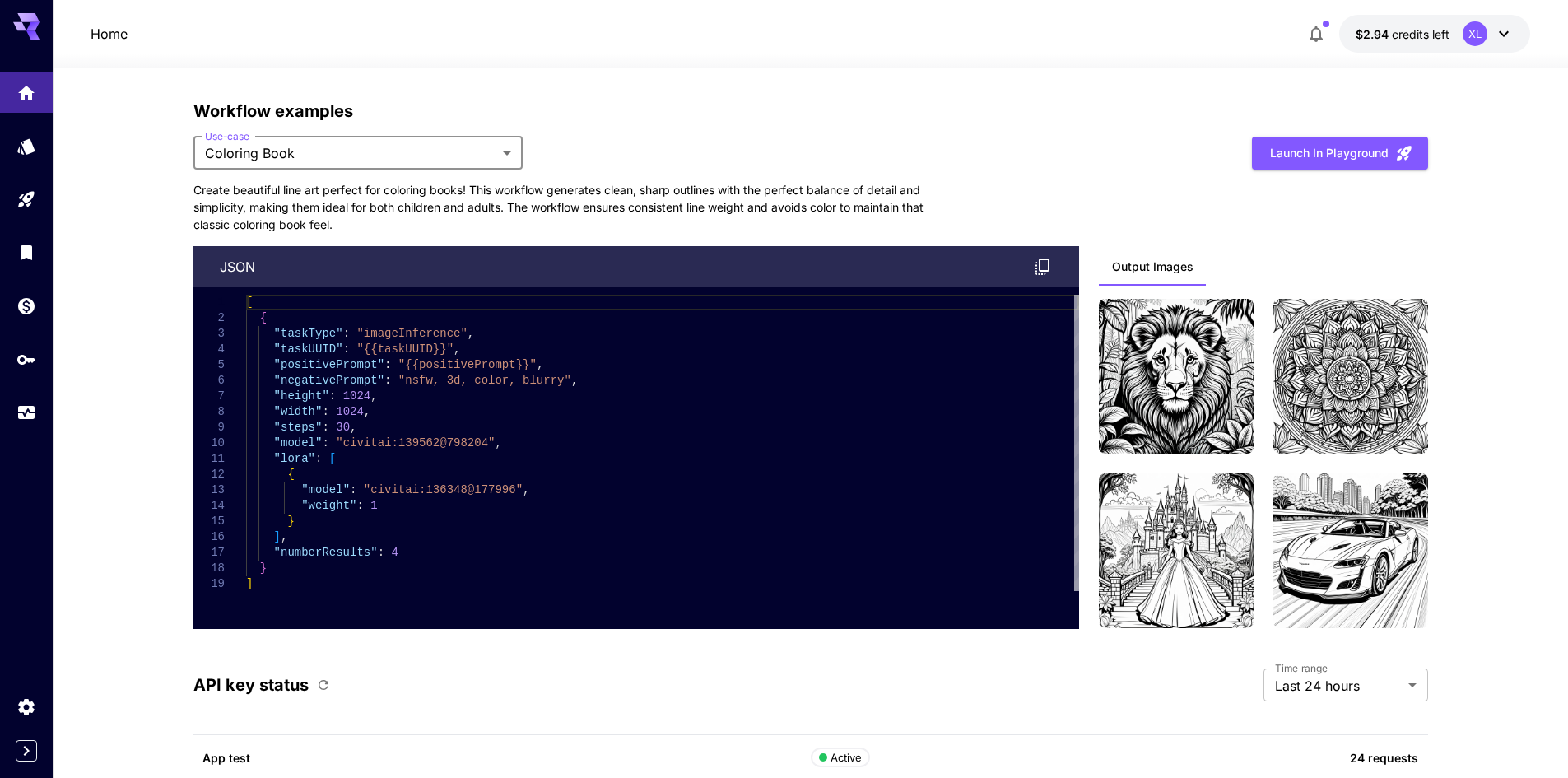
click at [749, 129] on div "**********" at bounding box center [811, 364] width 1235 height 531
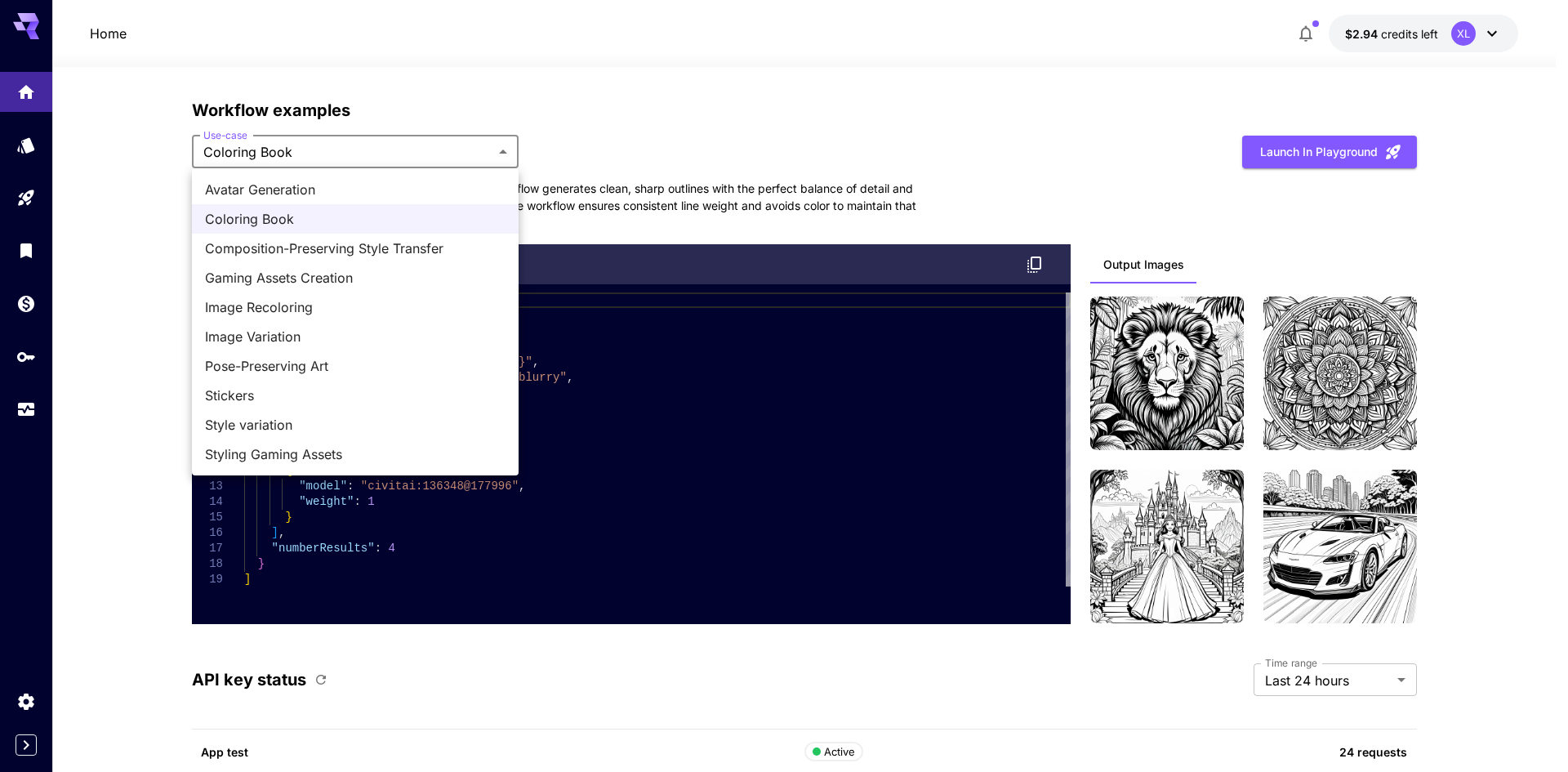
click at [729, 120] on div at bounding box center [784, 386] width 1568 height 772
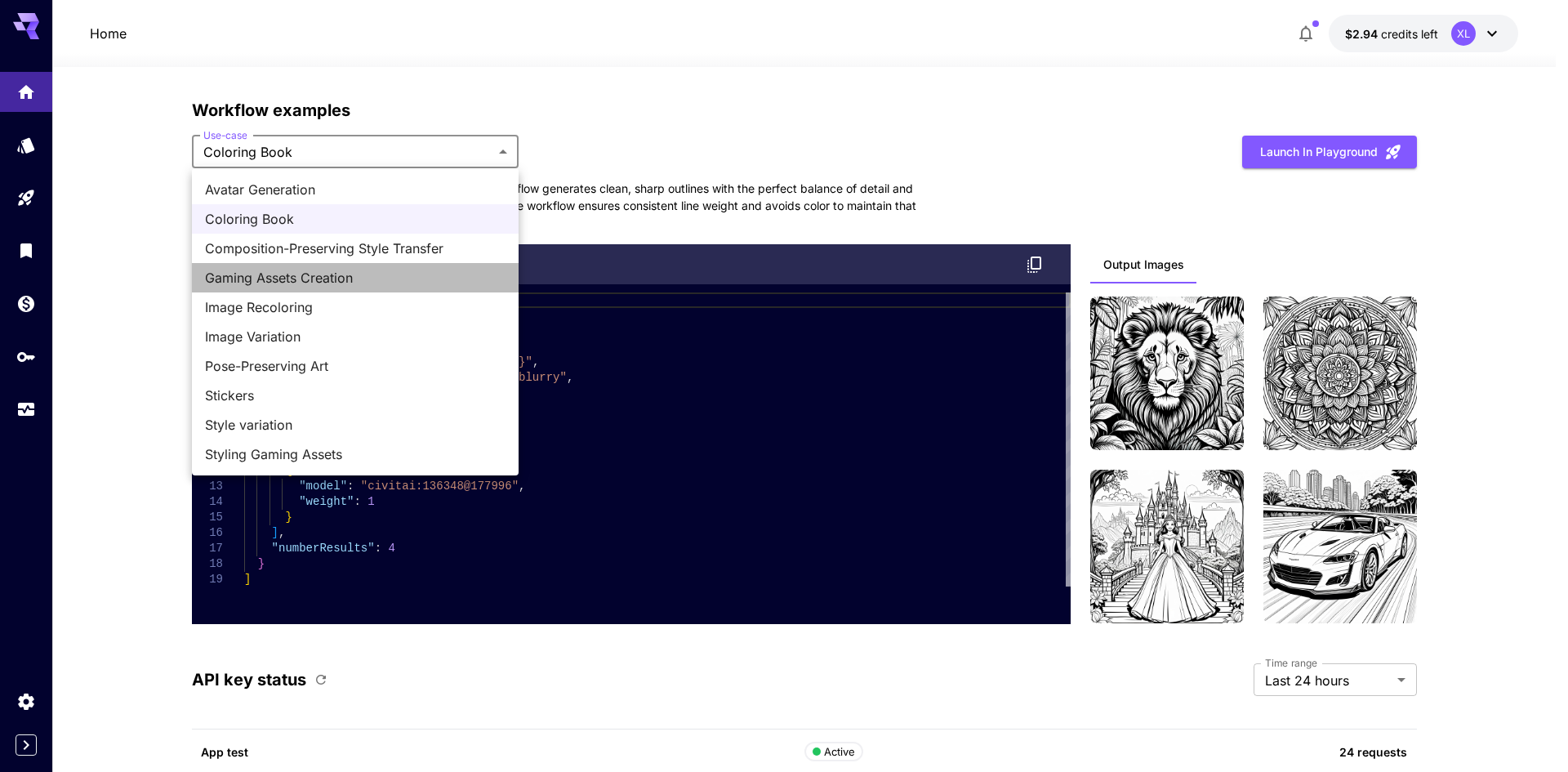
click at [435, 277] on span "Gaming Assets Creation" at bounding box center [355, 278] width 301 height 19
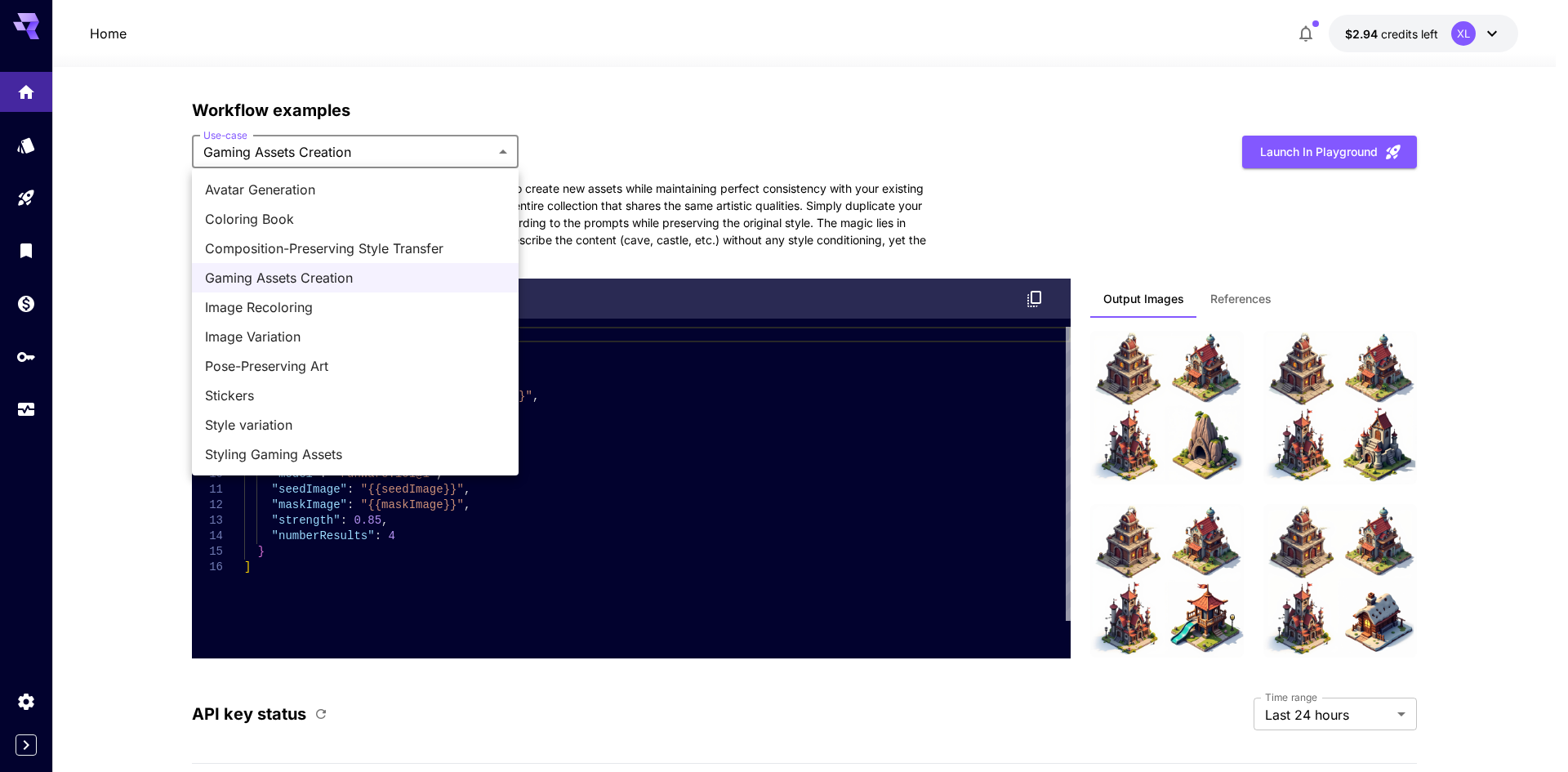
click at [1005, 165] on div at bounding box center [784, 386] width 1568 height 772
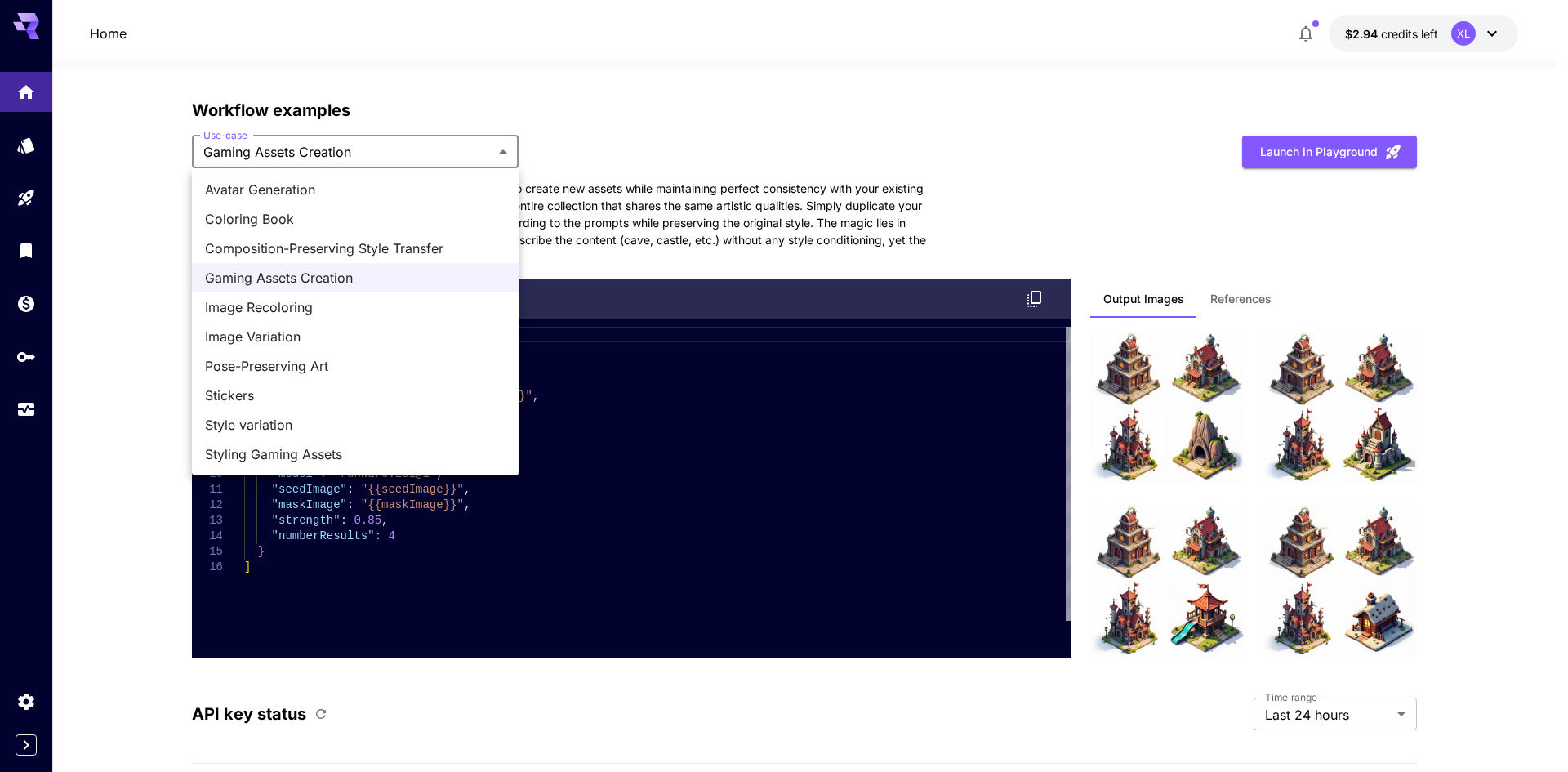
click at [305, 333] on span "Image Variation" at bounding box center [355, 337] width 301 height 19
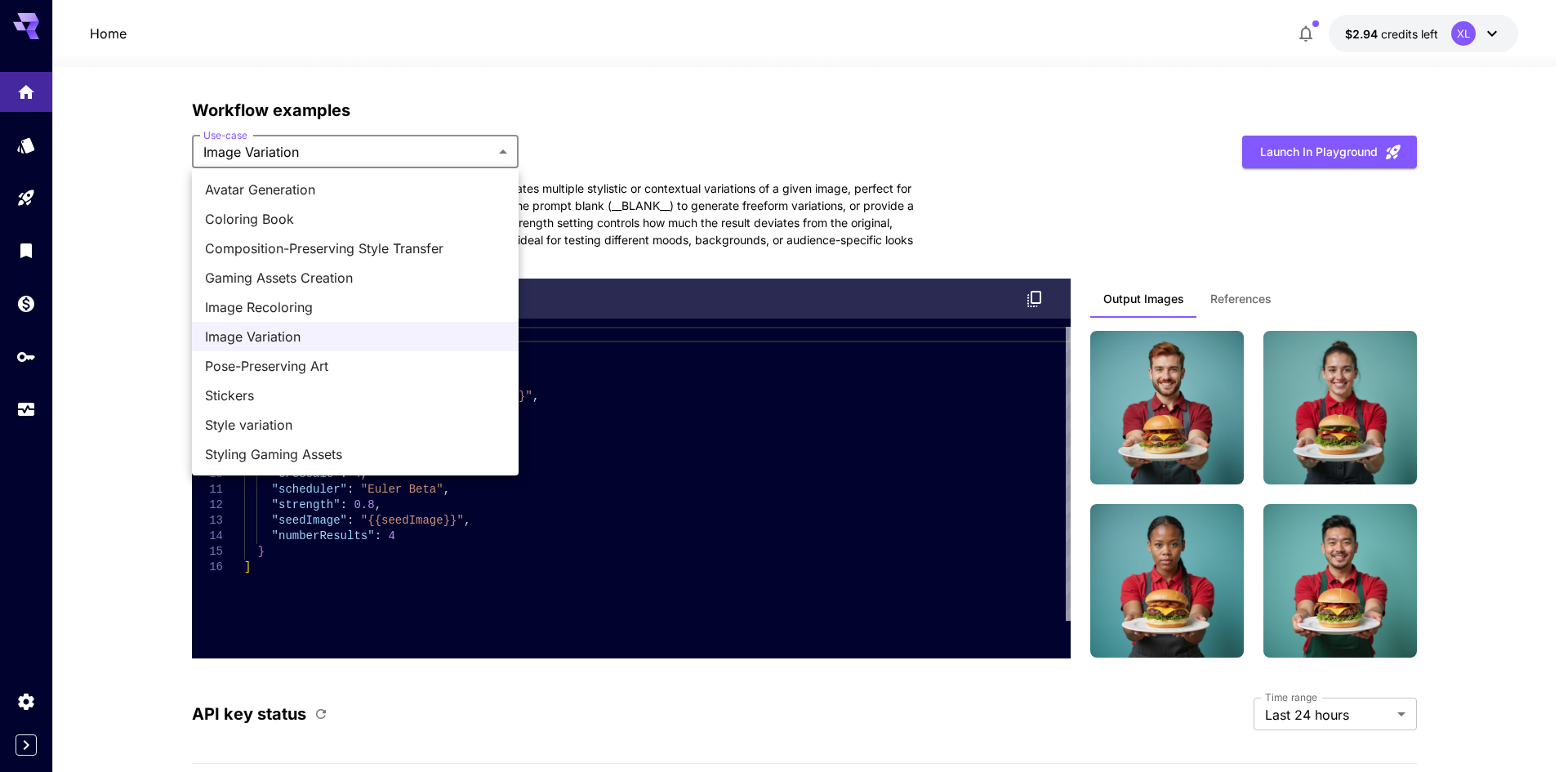
click at [780, 184] on div at bounding box center [784, 386] width 1568 height 772
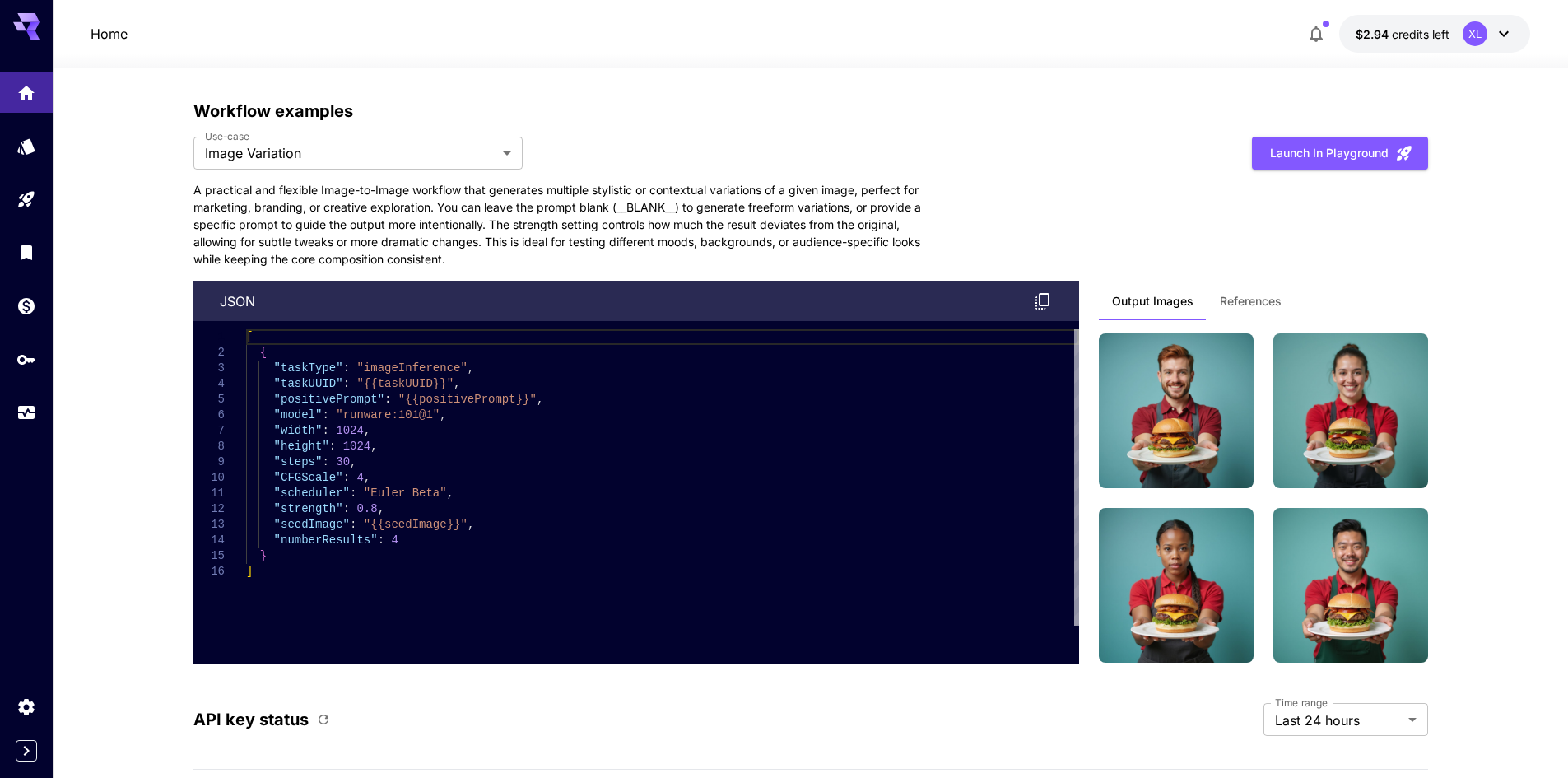
drag, startPoint x: 182, startPoint y: 219, endPoint x: 178, endPoint y: 191, distance: 28.3
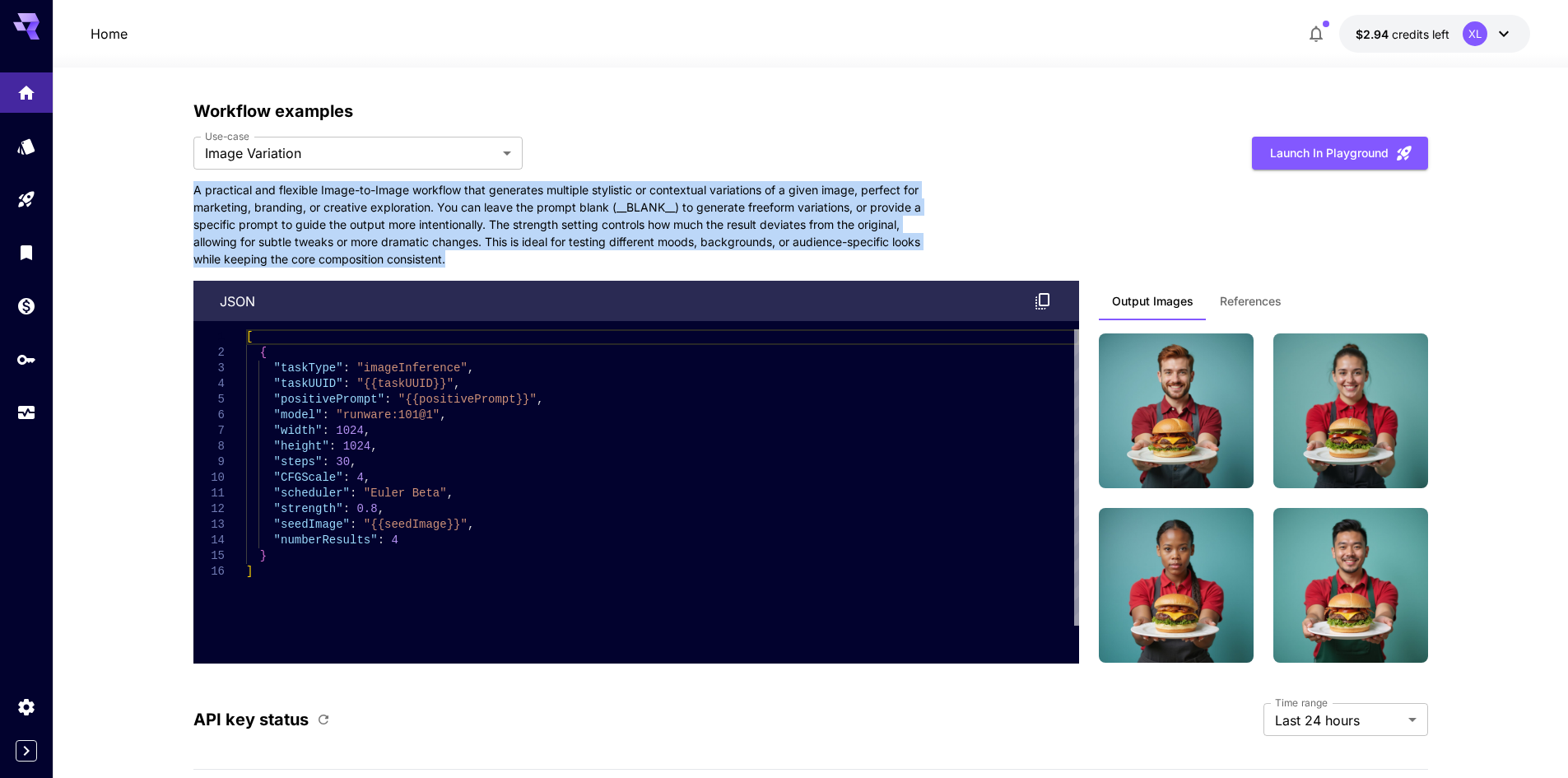
drag, startPoint x: 177, startPoint y: 190, endPoint x: 636, endPoint y: 262, distance: 464.6
click at [430, 250] on p "A practical and flexible Image-to-Image workflow that generates multiple stylis…" at bounding box center [563, 224] width 741 height 87
drag, startPoint x: 494, startPoint y: 260, endPoint x: 148, endPoint y: 191, distance: 352.8
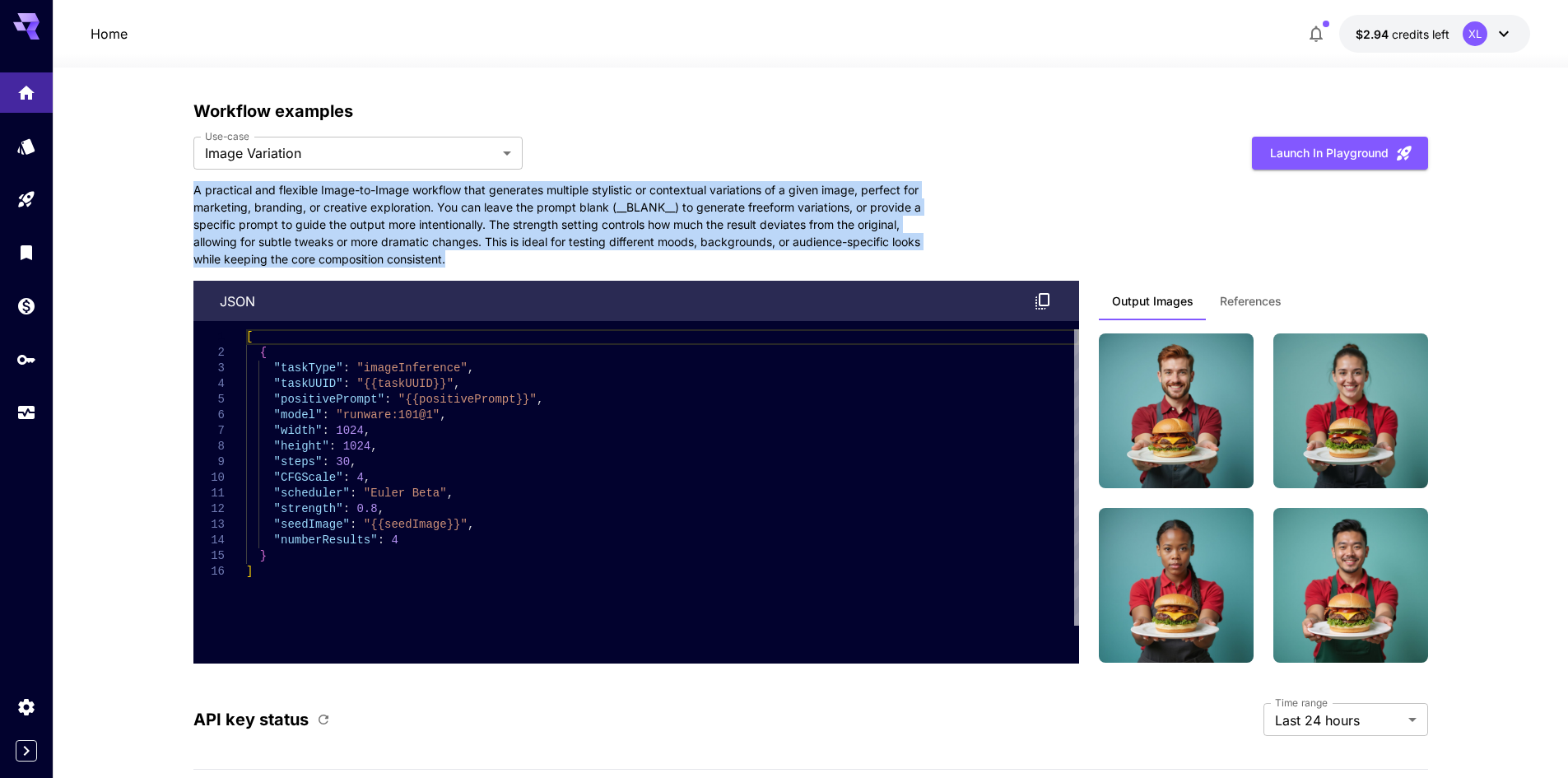
click at [371, 209] on p "A practical and flexible Image-to-Image workflow that generates multiple stylis…" at bounding box center [563, 224] width 741 height 87
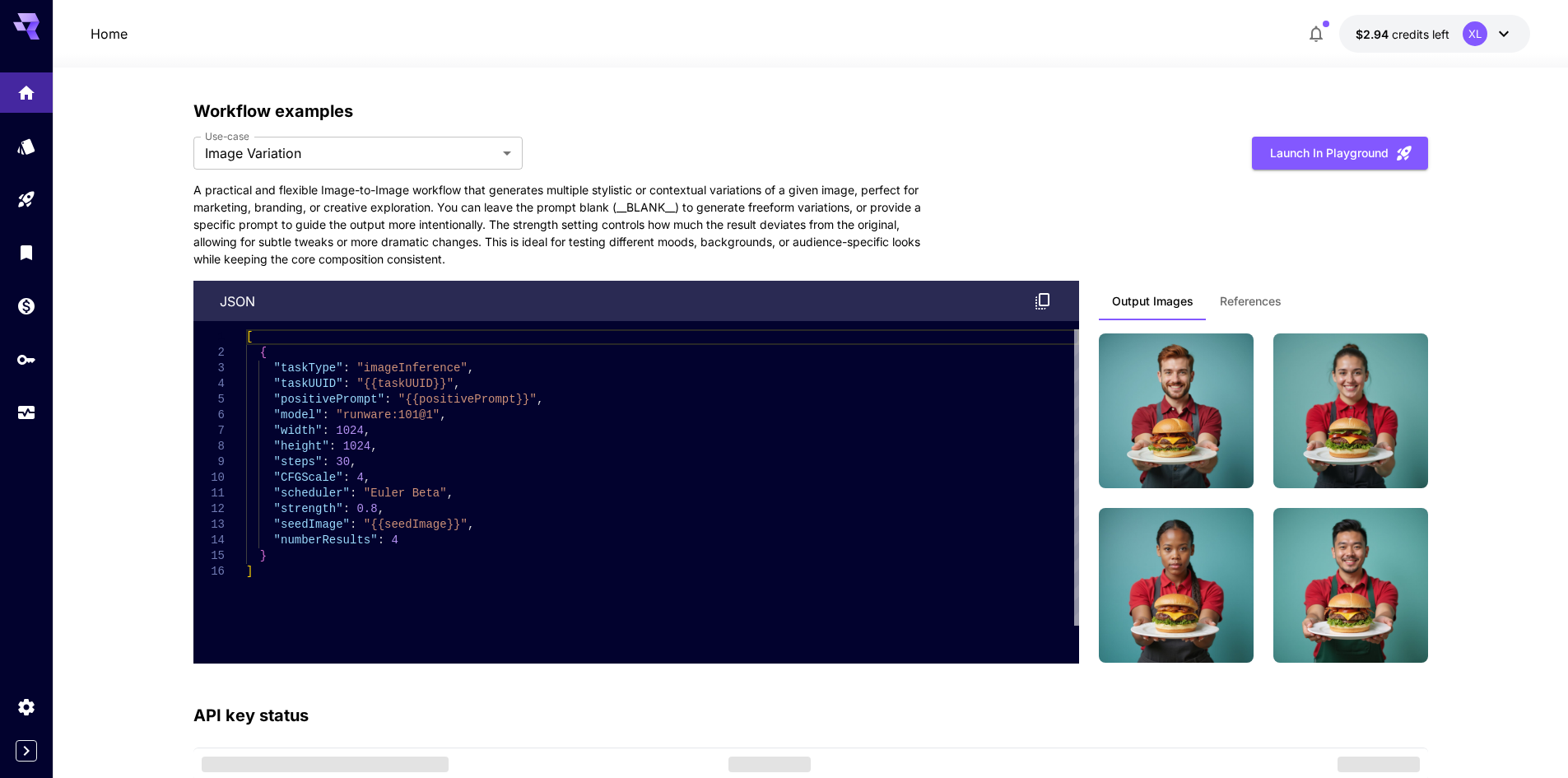
click at [421, 187] on p "A practical and flexible Image-to-Image workflow that generates multiple stylis…" at bounding box center [563, 224] width 741 height 87
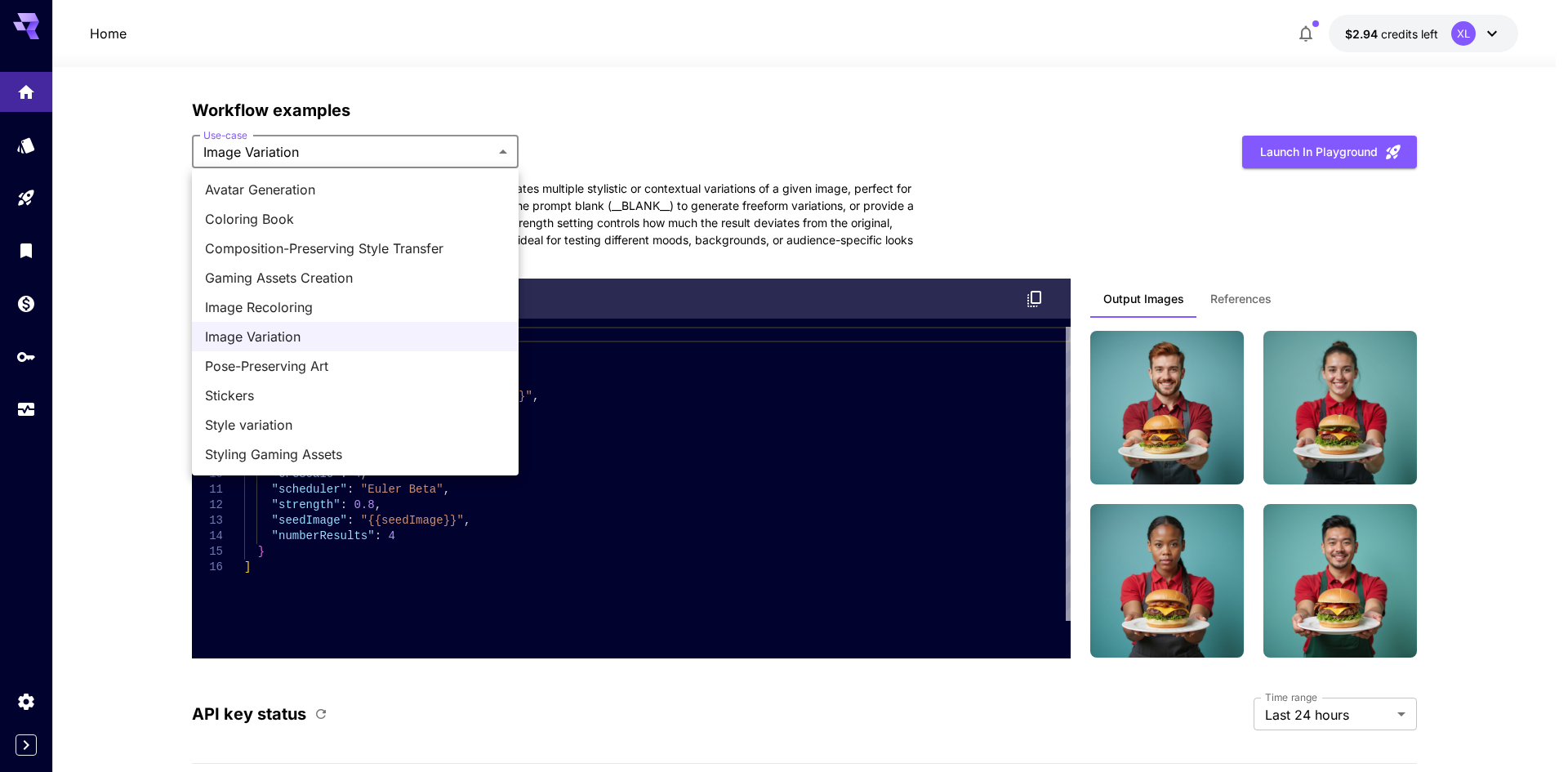
click at [355, 389] on span "Stickers" at bounding box center [355, 396] width 301 height 19
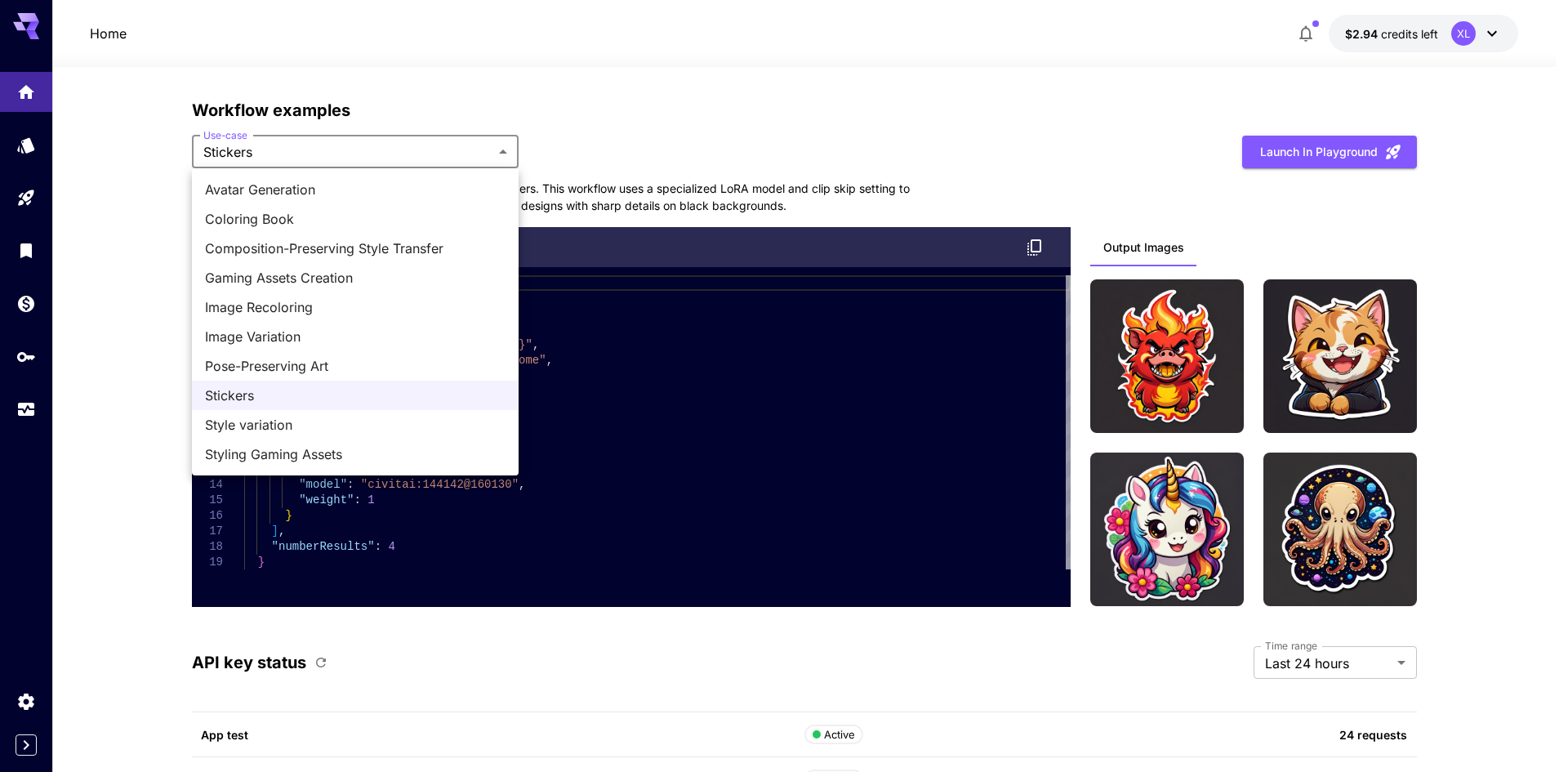
click at [309, 419] on span "Style variation" at bounding box center [355, 425] width 301 height 19
type input "**********"
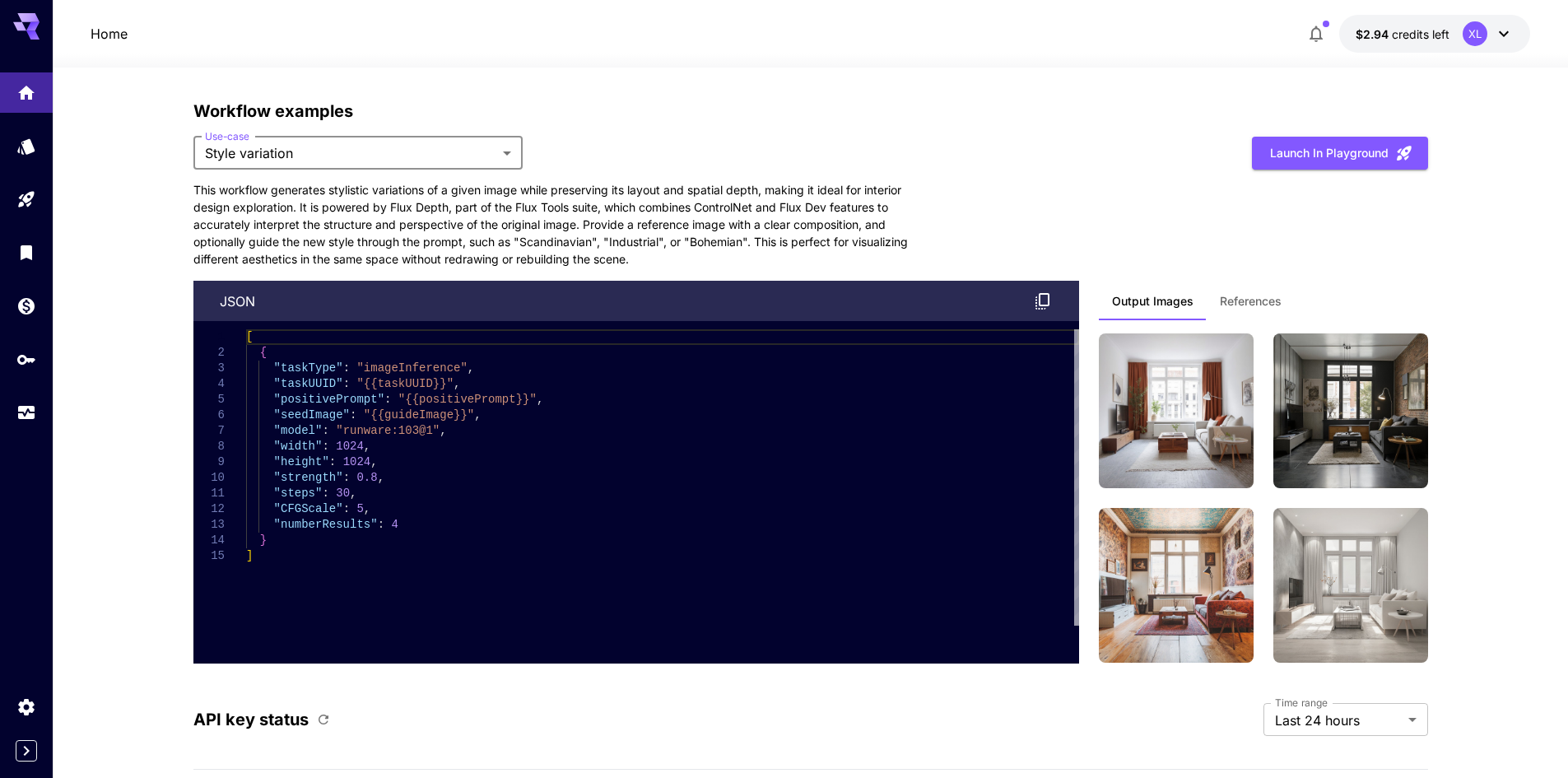
click at [1265, 299] on span "References" at bounding box center [1251, 301] width 62 height 15
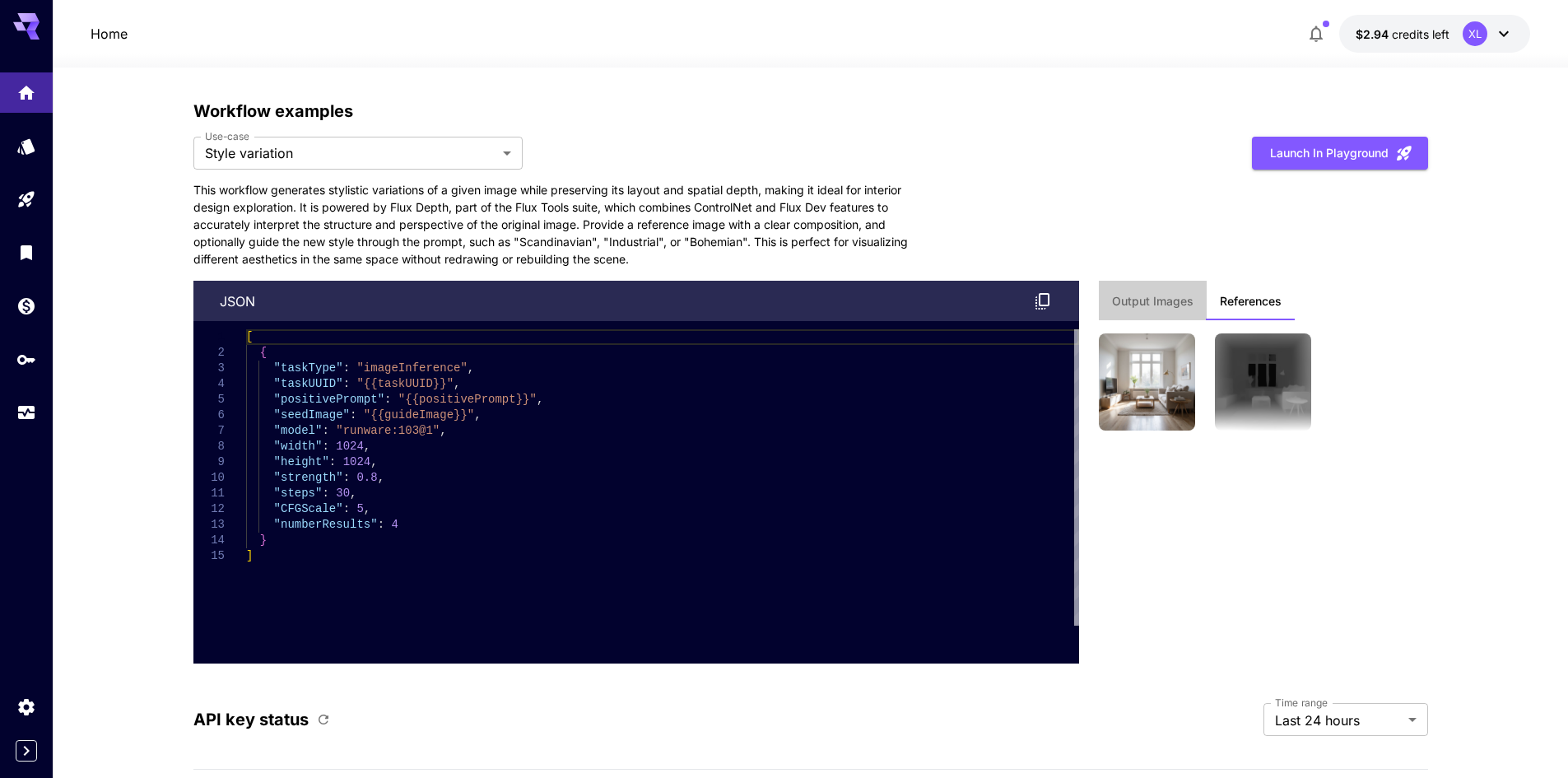
click at [1188, 309] on button "Output Images" at bounding box center [1153, 300] width 108 height 40
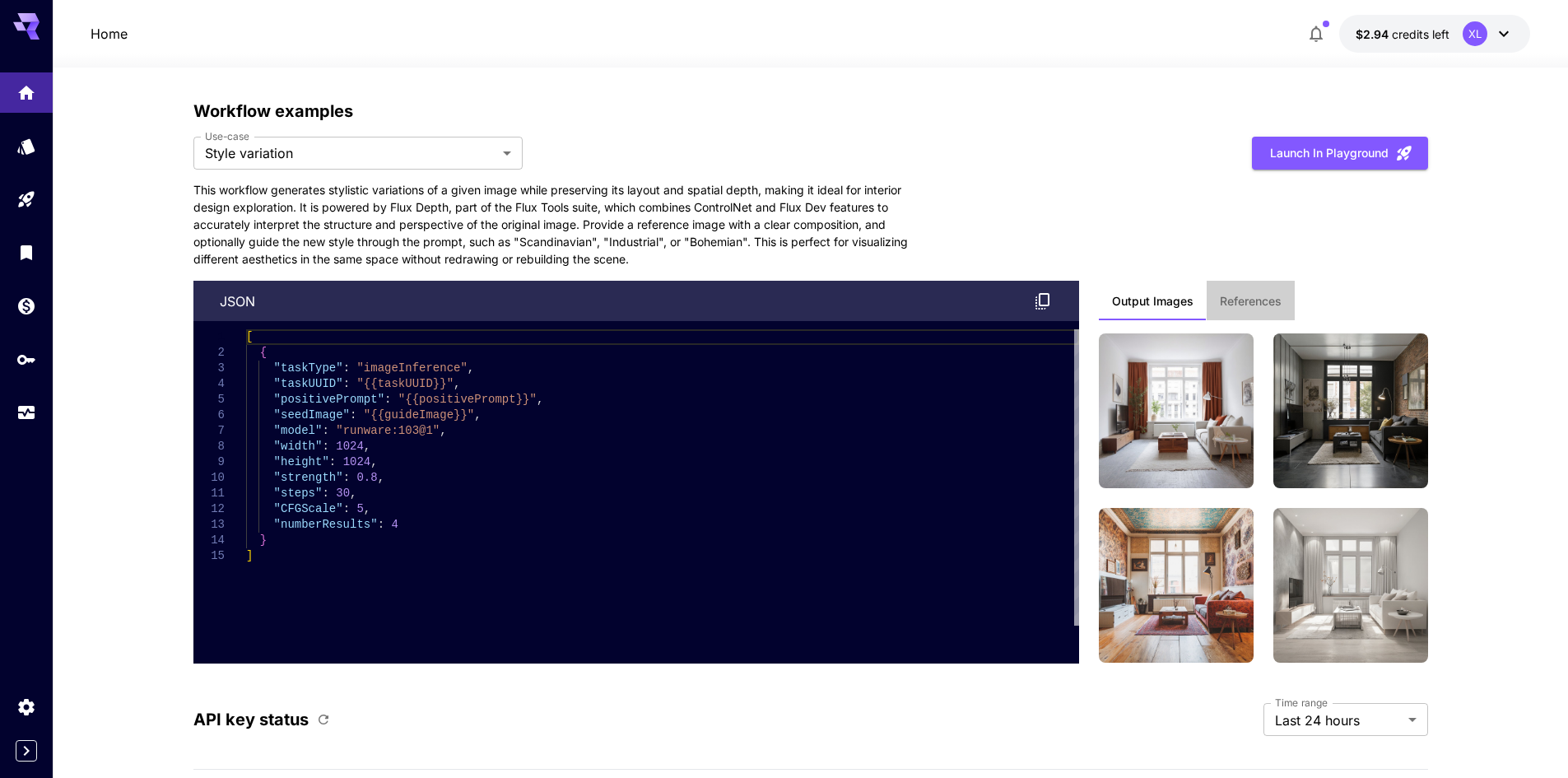
click at [1256, 288] on button "References" at bounding box center [1250, 300] width 88 height 40
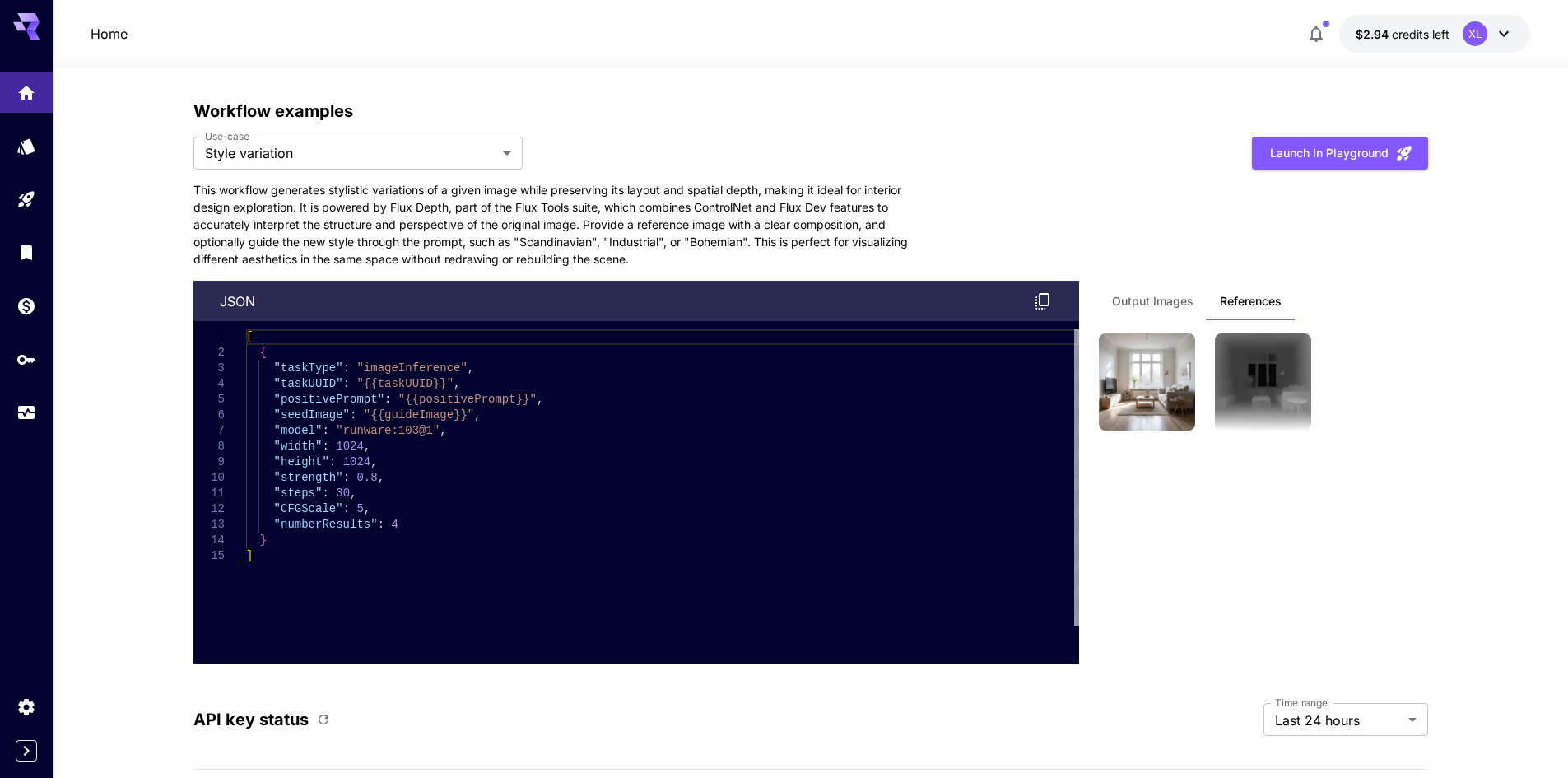
click at [1150, 285] on button "Output Images" at bounding box center [1153, 300] width 108 height 40
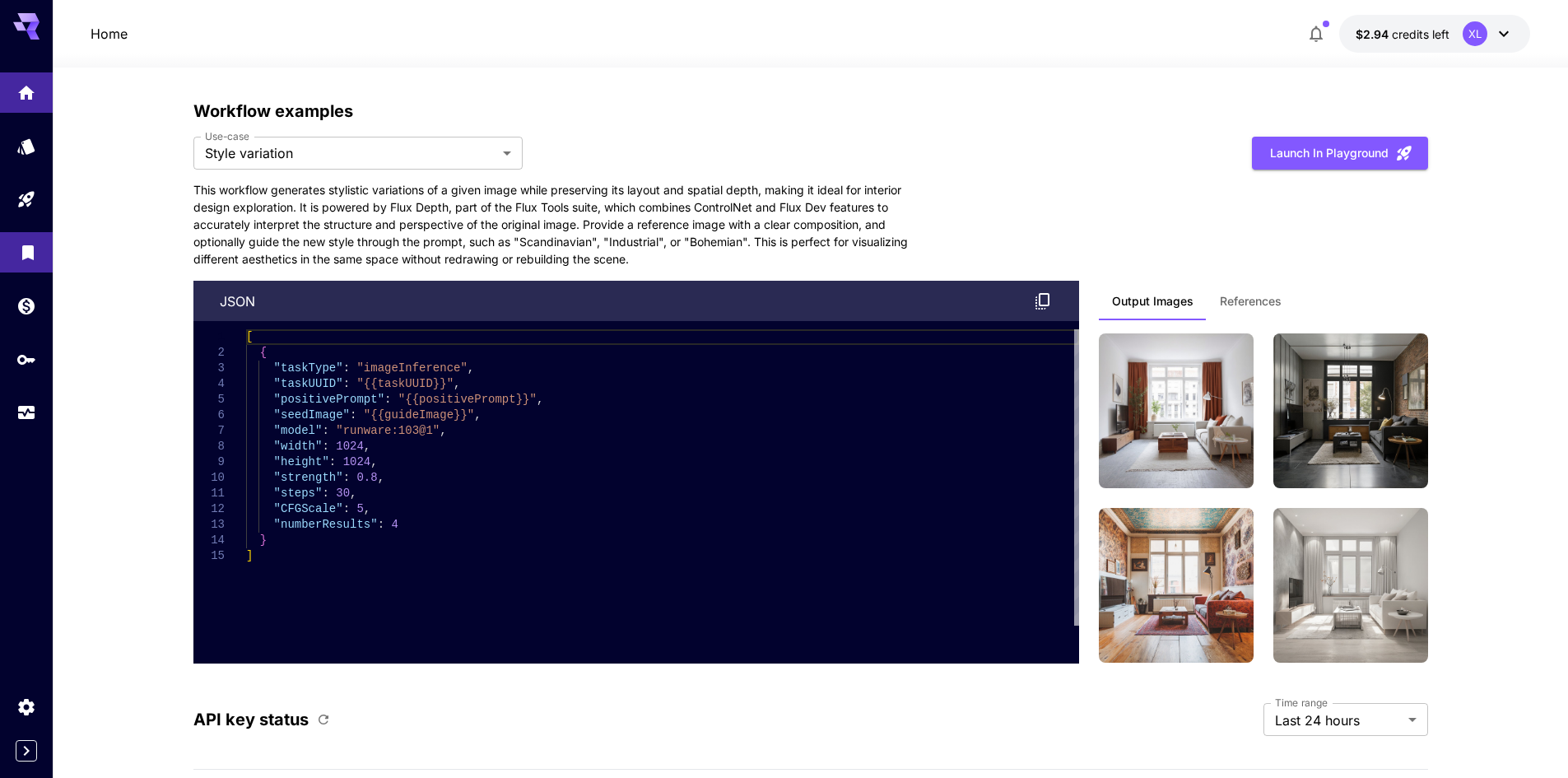
click at [26, 259] on icon "Library" at bounding box center [27, 249] width 19 height 19
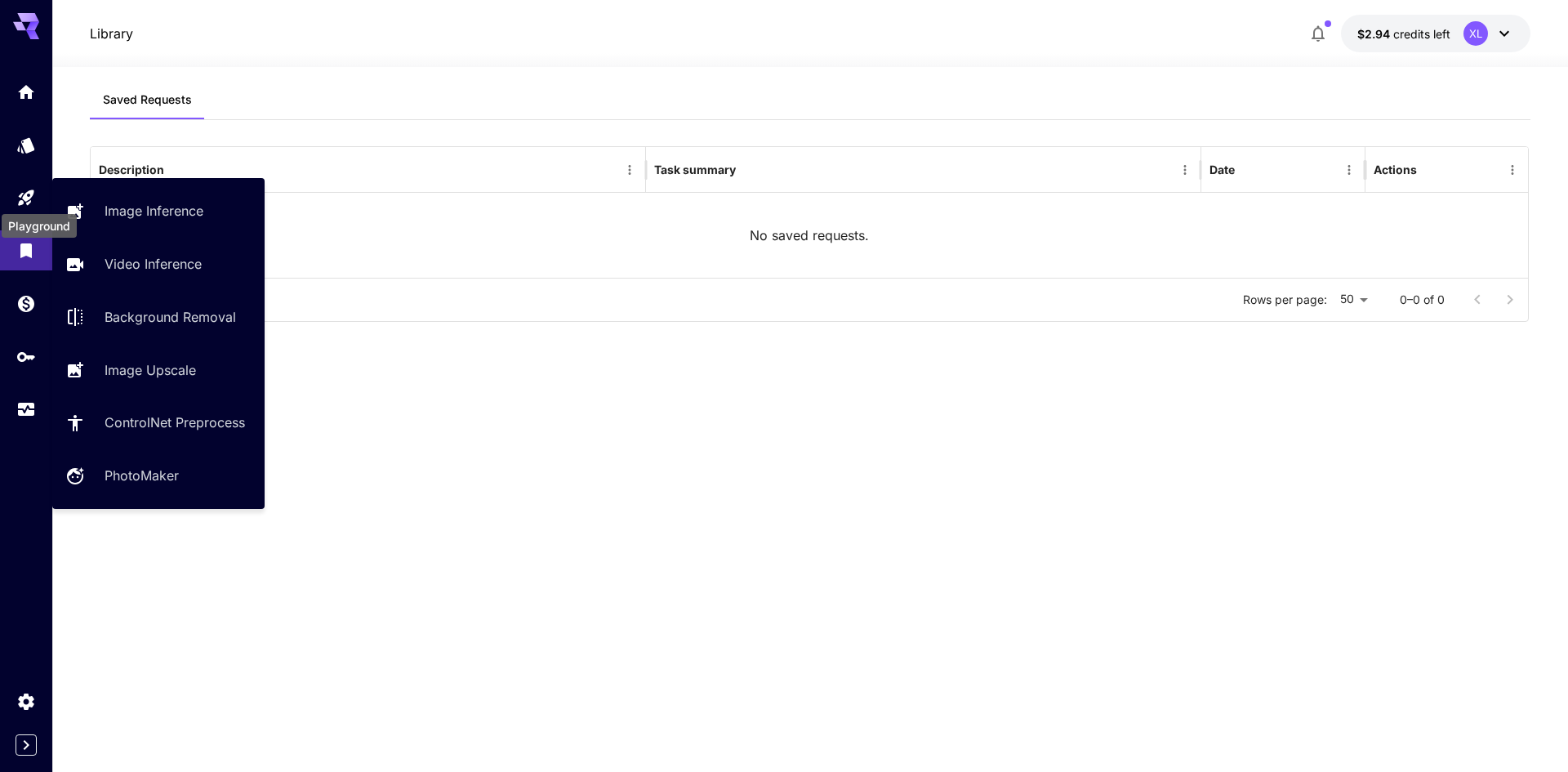
drag, startPoint x: 32, startPoint y: 200, endPoint x: 196, endPoint y: 191, distance: 164.2
click at [31, 200] on icon "Playground" at bounding box center [26, 193] width 19 height 19
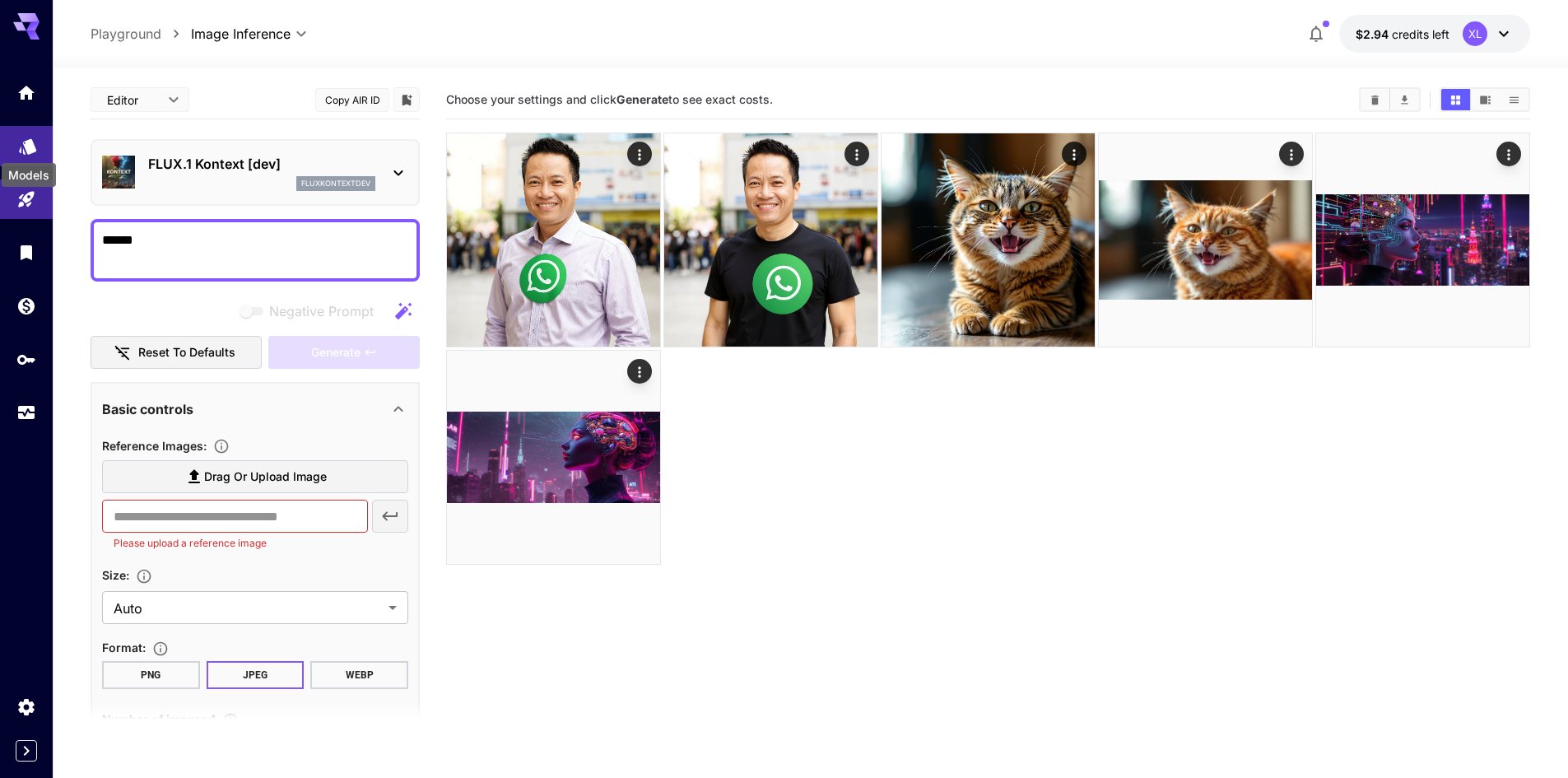
click at [28, 144] on icon "Models" at bounding box center [27, 142] width 18 height 16
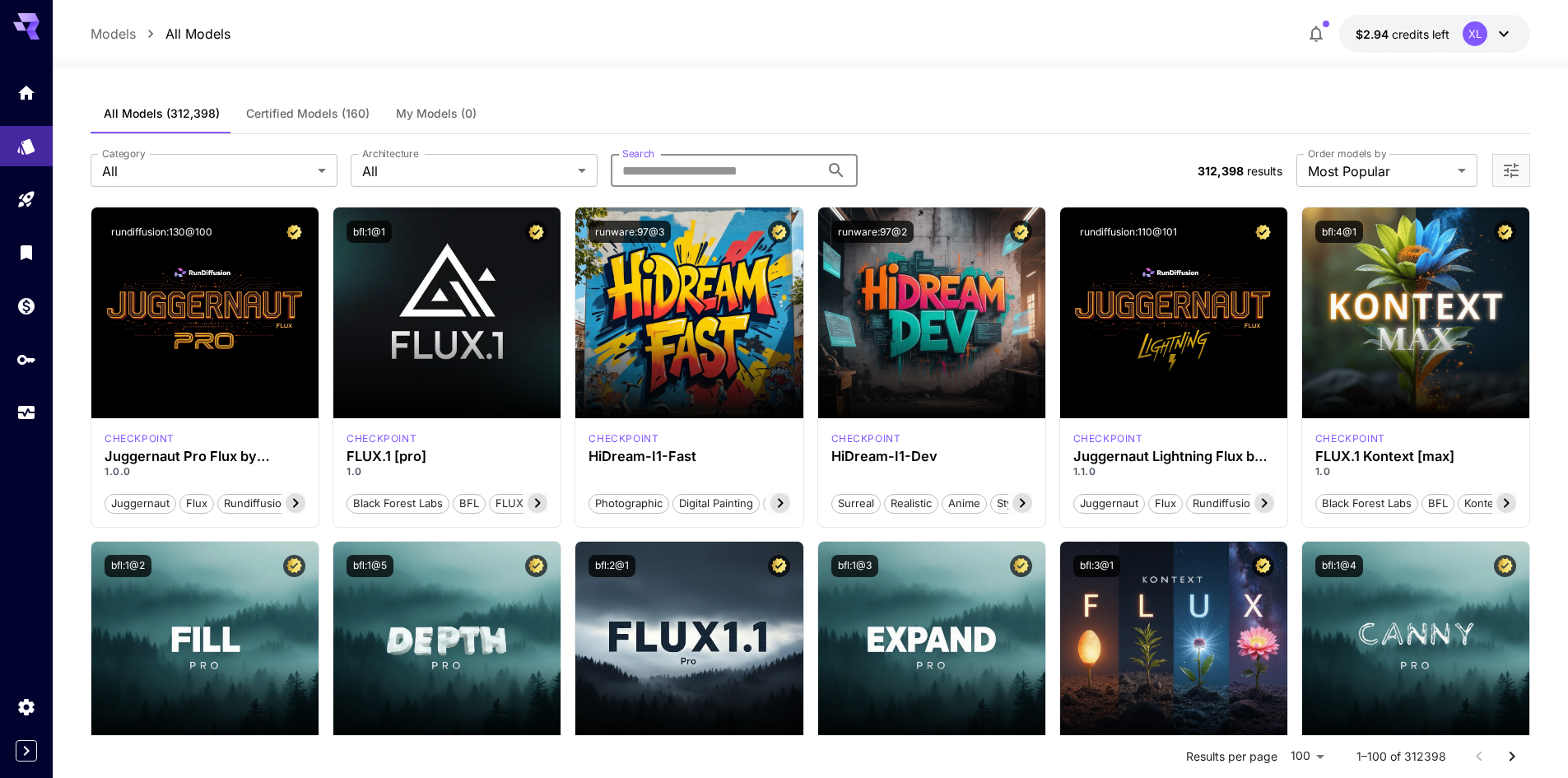
click at [740, 176] on input "Search" at bounding box center [716, 170] width 209 height 33
type input "****"
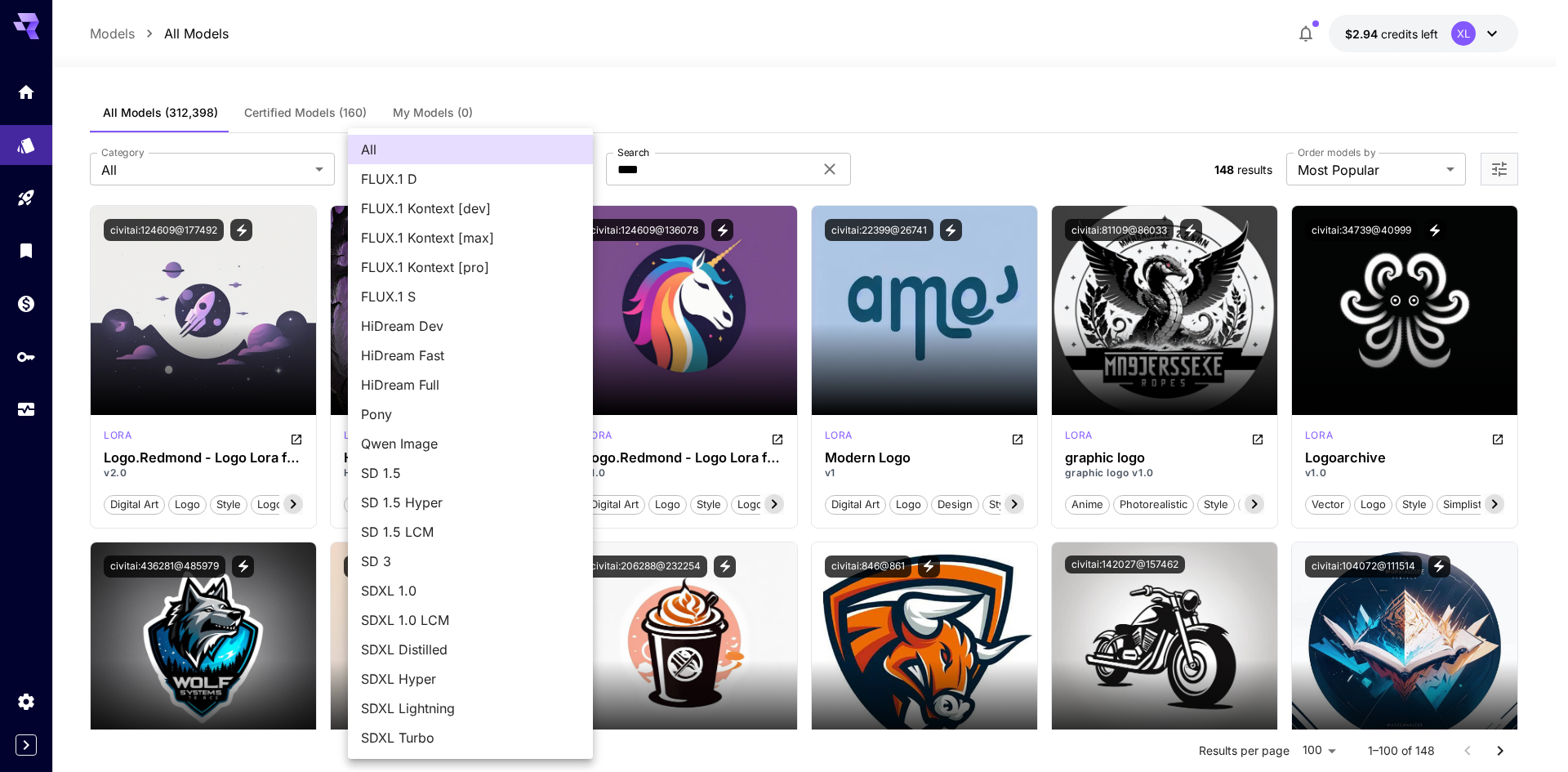
click at [225, 148] on div at bounding box center [784, 386] width 1568 height 772
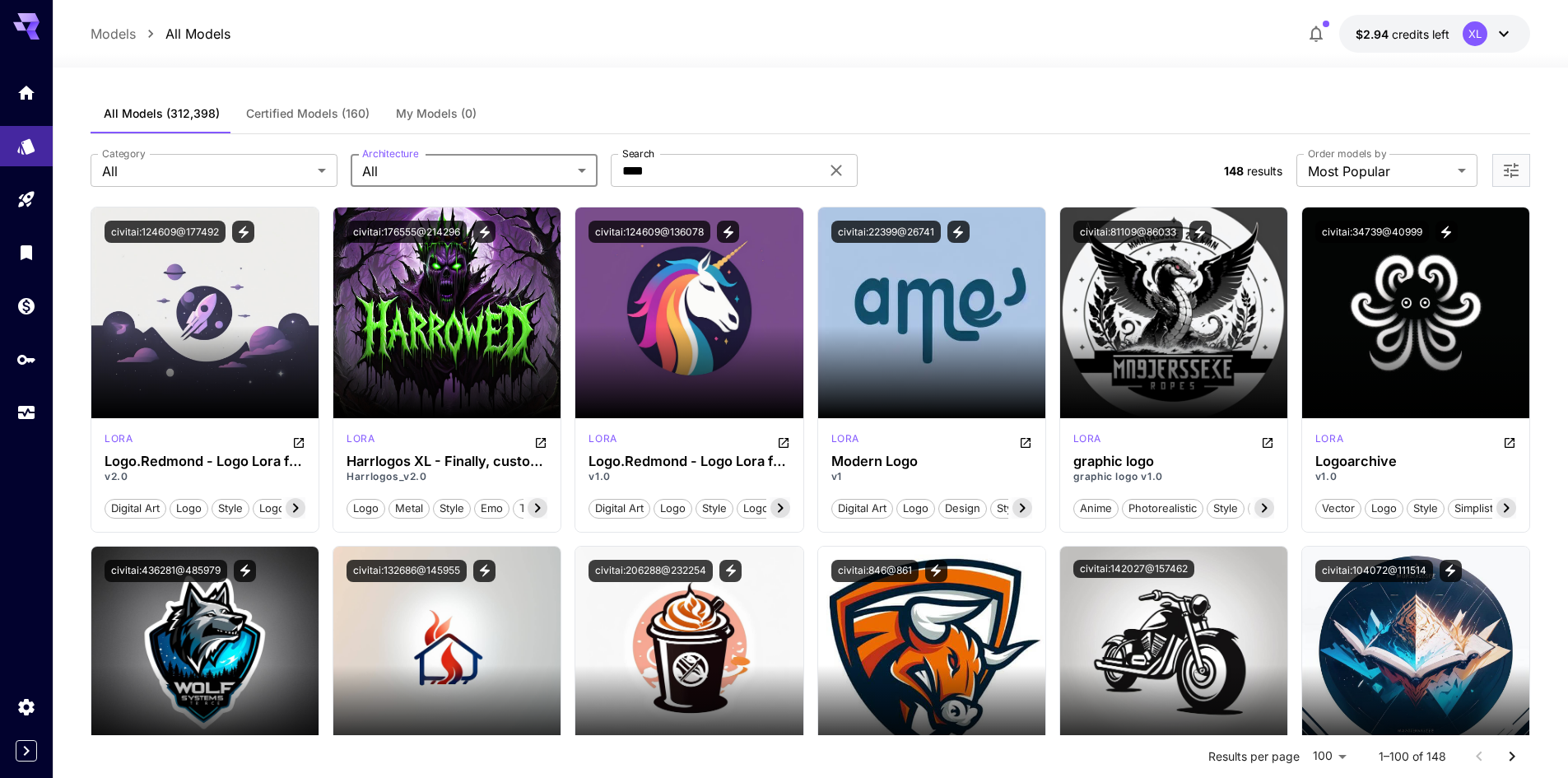
click at [228, 175] on div "All FLUX.1 D FLUX.1 Kontext [dev] FLUX.1 Kontext [max] FLUX.1 Kontext [pro] FLU…" at bounding box center [784, 389] width 1568 height 778
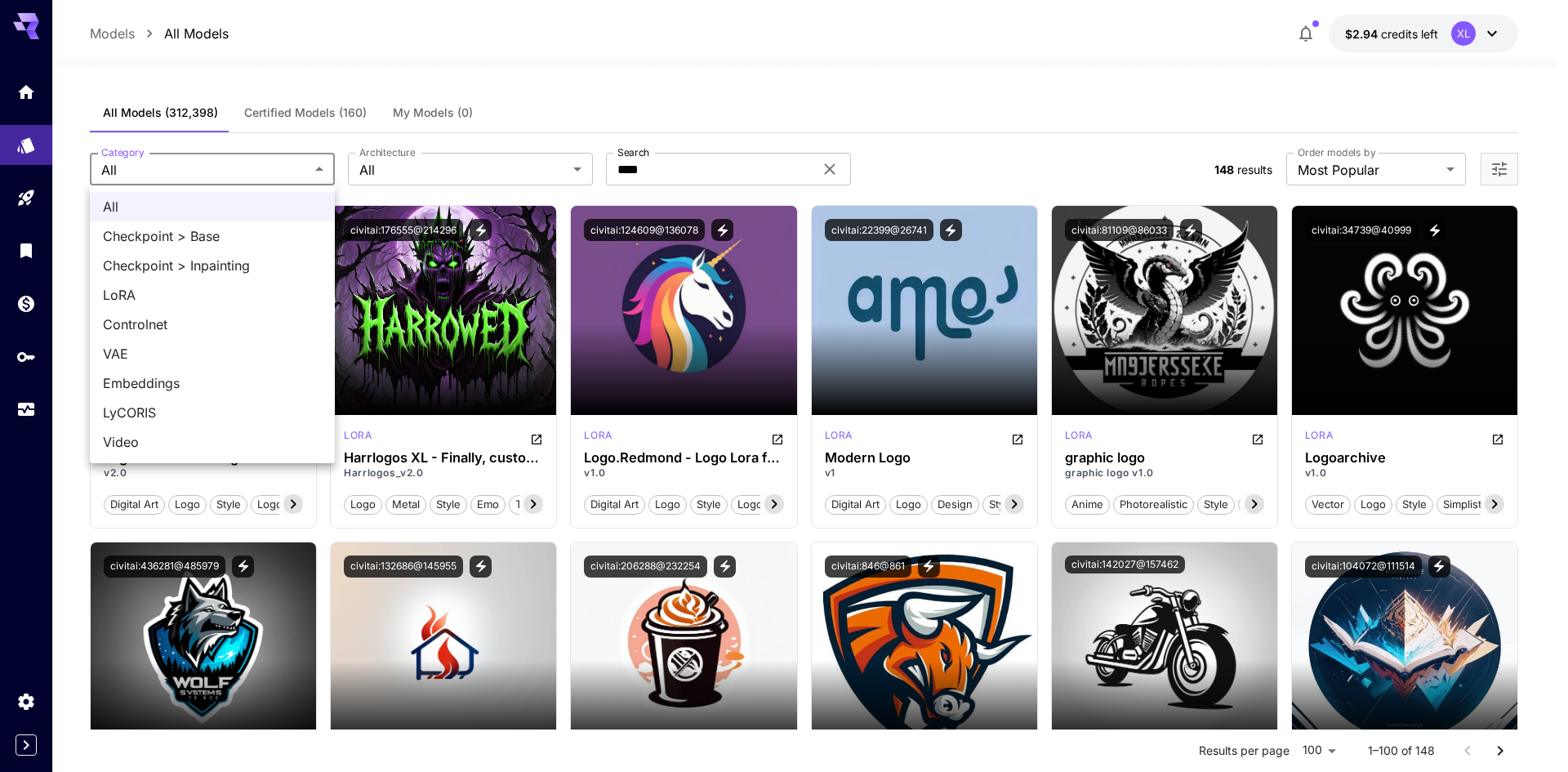
click at [185, 298] on span "LoRA" at bounding box center [212, 295] width 219 height 19
type input "****"
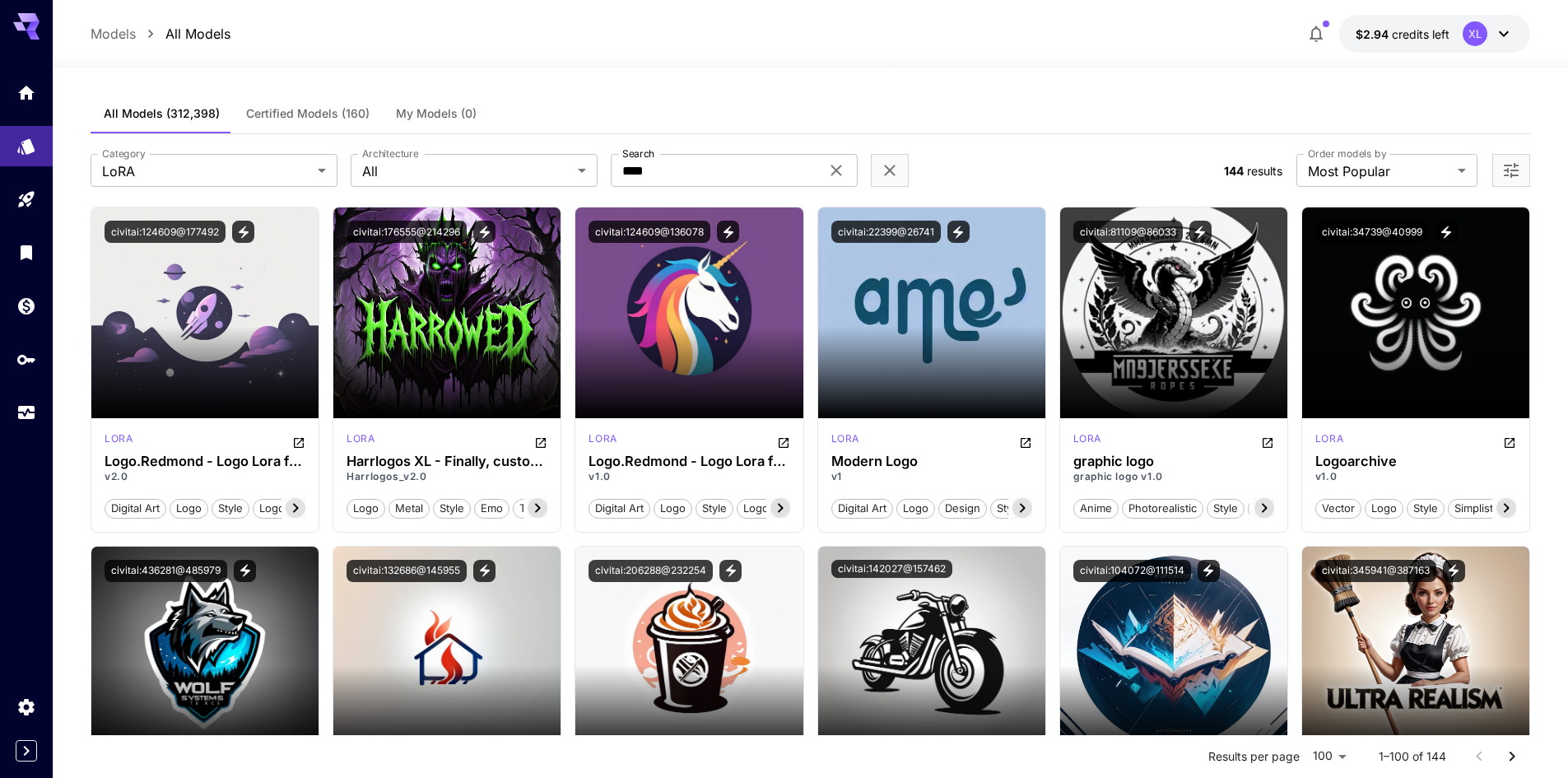
click at [487, 152] on div "**********" at bounding box center [810, 170] width 1440 height 73
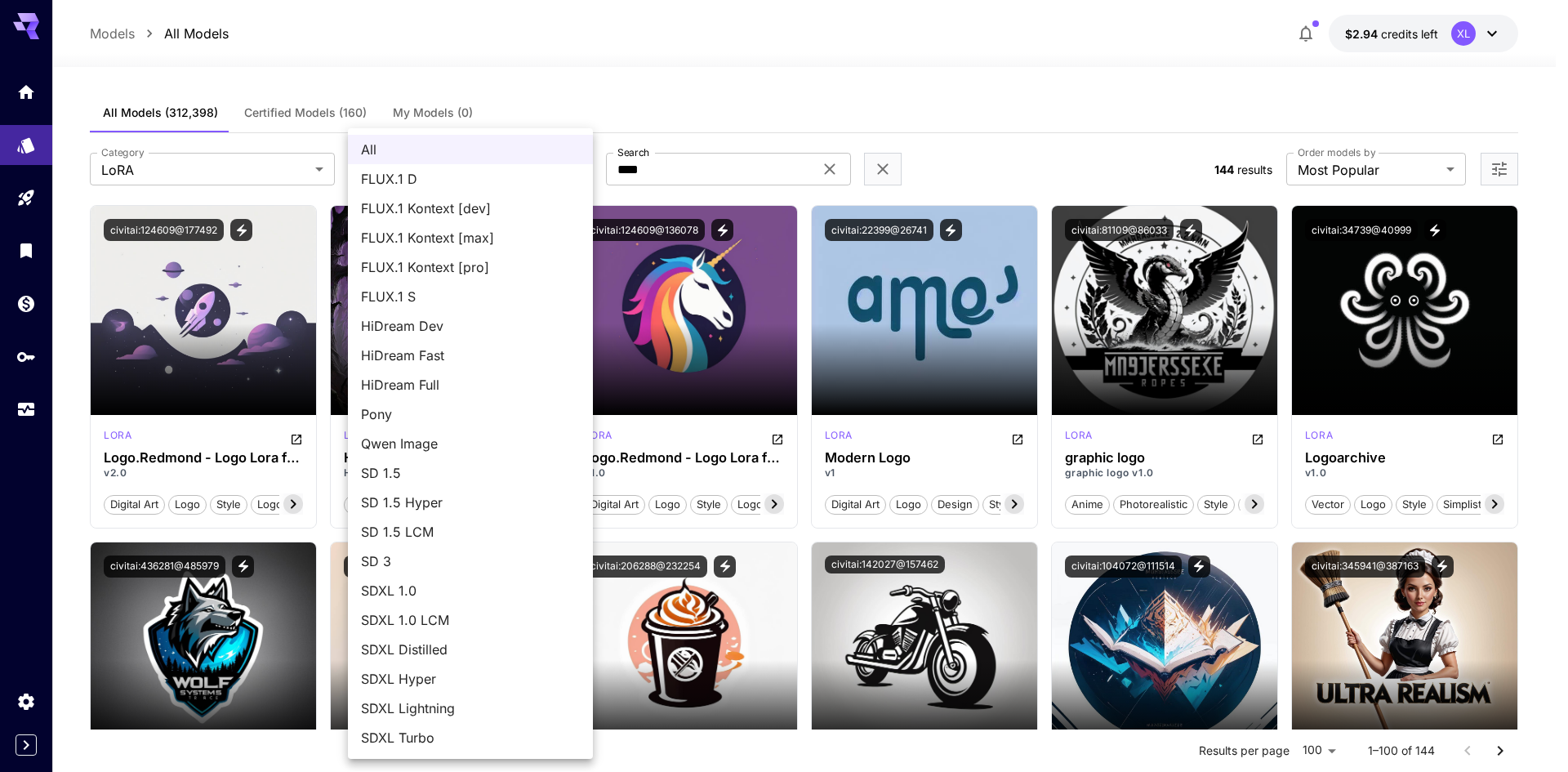
click at [423, 178] on span "FLUX.1 D" at bounding box center [470, 178] width 219 height 19
type input "******"
